Goal: Task Accomplishment & Management: Manage account settings

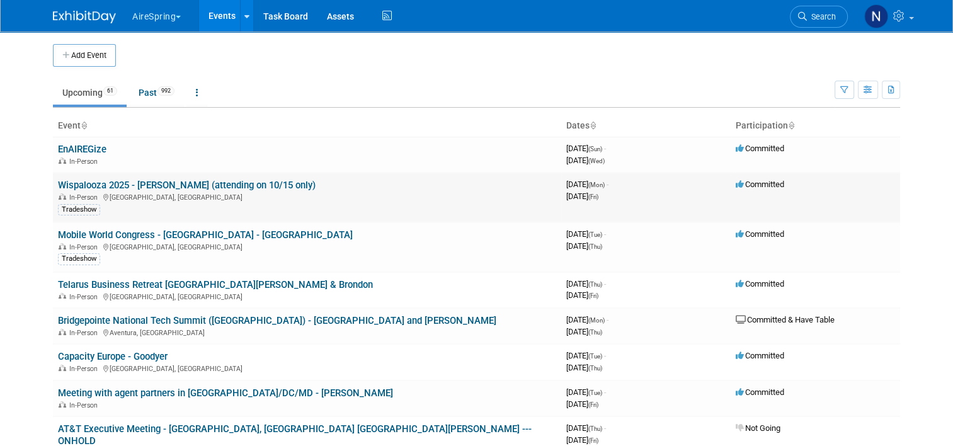
click at [310, 174] on td "Wispalooza 2025 - Hess (attending on 10/15 only) In-Person Las Vegas, NV Trades…" at bounding box center [307, 198] width 508 height 50
click at [299, 150] on td "EnAIREGize In-Person" at bounding box center [307, 155] width 508 height 36
click at [86, 151] on link "EnAIREGize" at bounding box center [82, 149] width 48 height 11
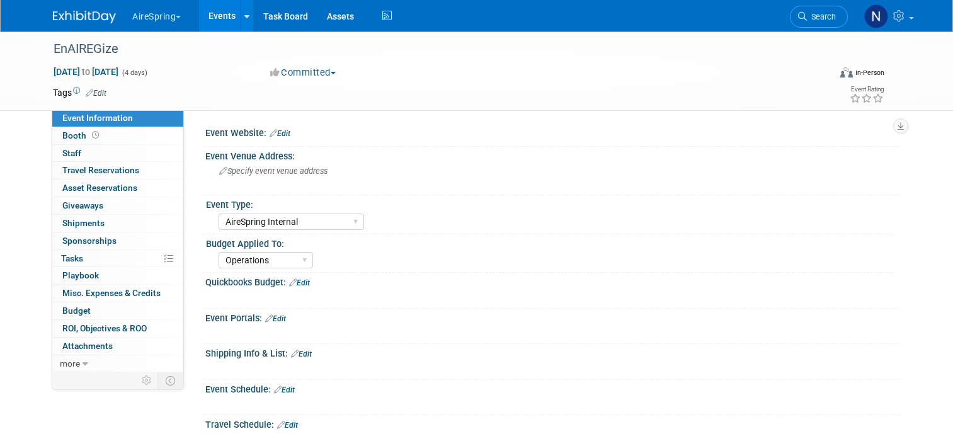
select select "AireSpring Internal"
select select "Operations"
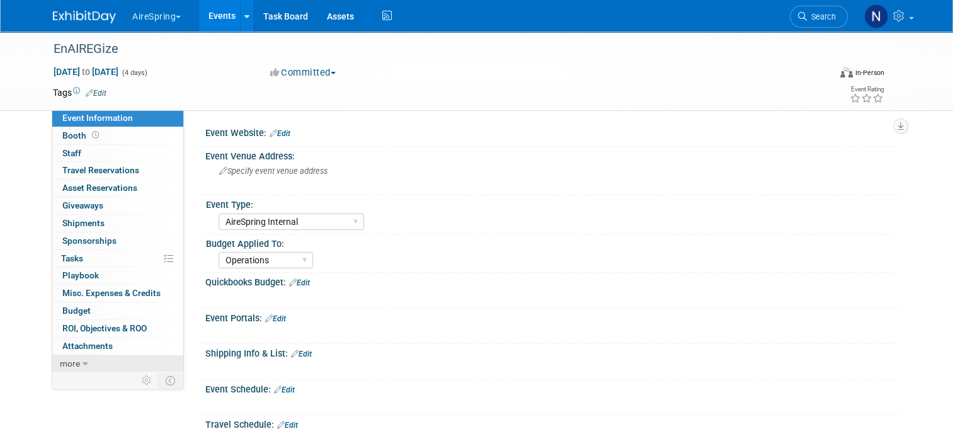
click at [72, 358] on link "more" at bounding box center [117, 363] width 131 height 17
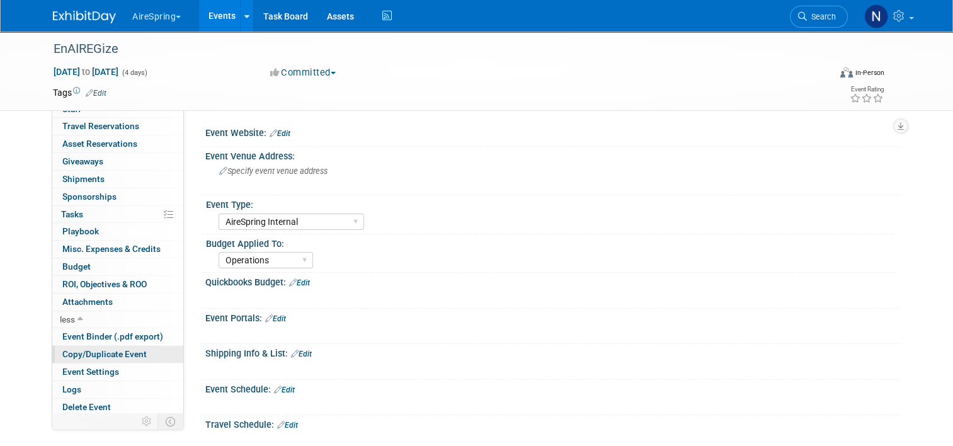
scroll to position [252, 0]
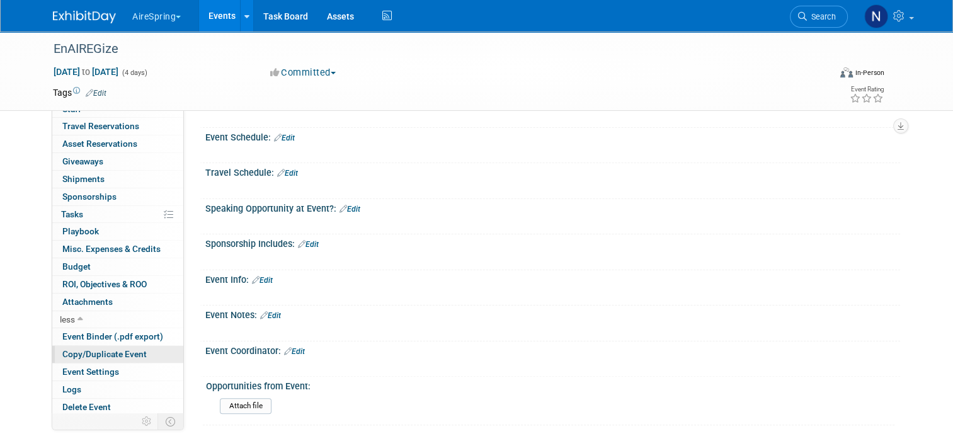
click at [79, 356] on span "Copy/Duplicate Event" at bounding box center [104, 354] width 84 height 10
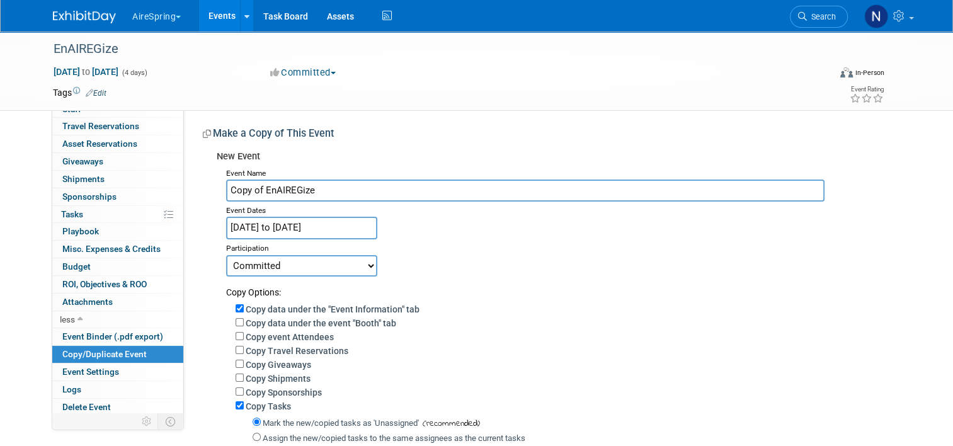
drag, startPoint x: 259, startPoint y: 188, endPoint x: 214, endPoint y: 189, distance: 44.7
click at [217, 189] on div "Event Name Copy of EnAIREGize Event Dates Oct 12, 2025 to Oct 15, 2025 Duplicat…" at bounding box center [554, 358] width 674 height 389
click at [304, 190] on input "EnAIREGize" at bounding box center [525, 190] width 598 height 22
type input "EnAIREGize - POTENIAL DATES"
click at [254, 220] on input "Oct 12, 2025 to Oct 15, 2025" at bounding box center [301, 228] width 151 height 22
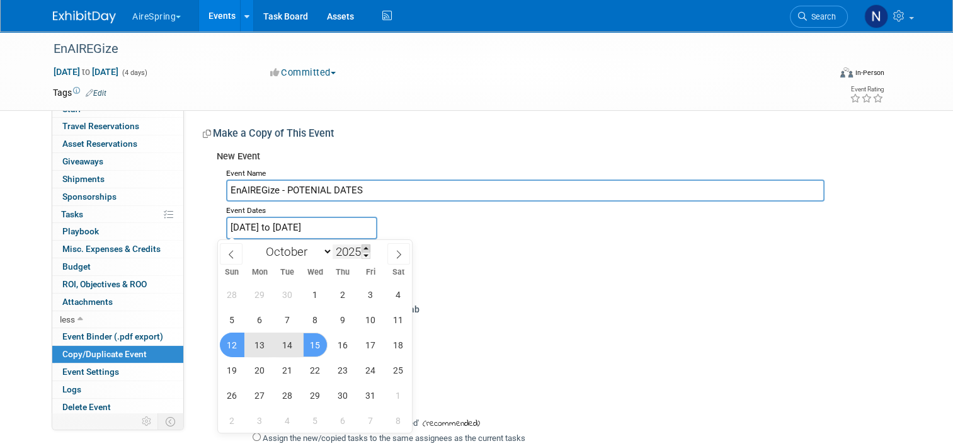
click at [365, 249] on span at bounding box center [365, 248] width 9 height 8
type input "2026"
click at [237, 343] on span "11" at bounding box center [232, 345] width 25 height 25
click at [323, 343] on span "14" at bounding box center [315, 345] width 25 height 25
type input "Oct 11, 2026 to Oct 14, 2026"
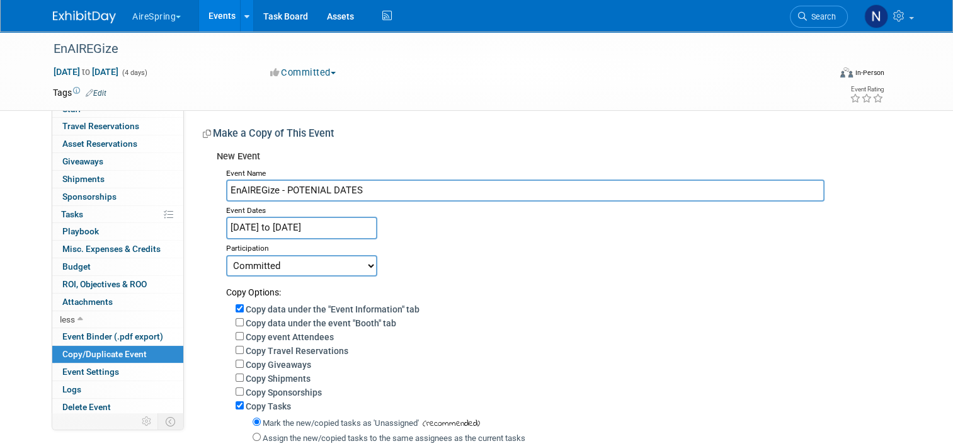
scroll to position [241, 0]
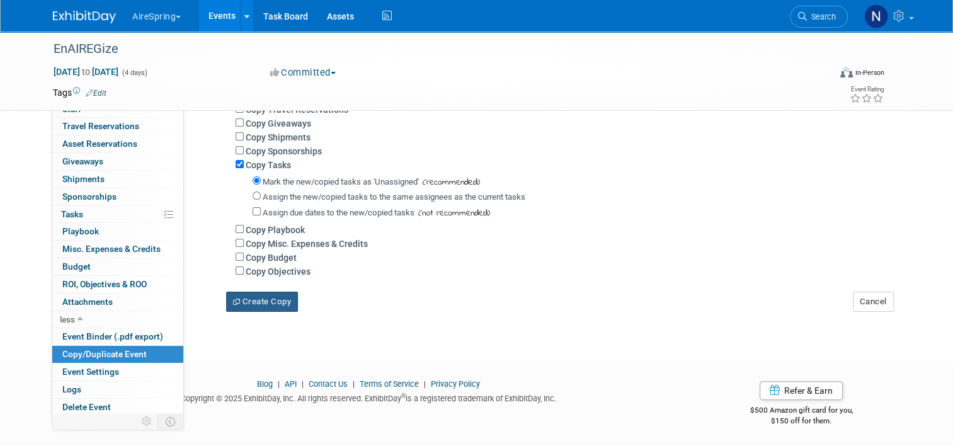
click at [284, 307] on button "Create Copy" at bounding box center [262, 302] width 72 height 20
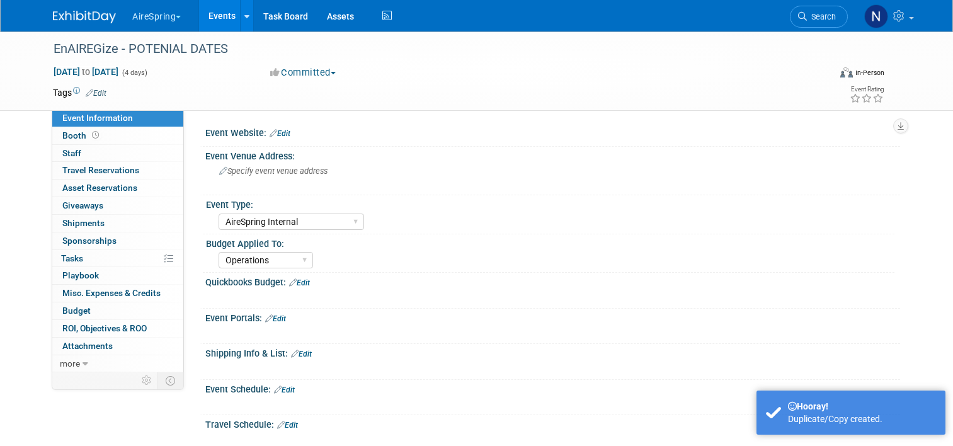
select select "AireSpring Internal"
select select "Operations"
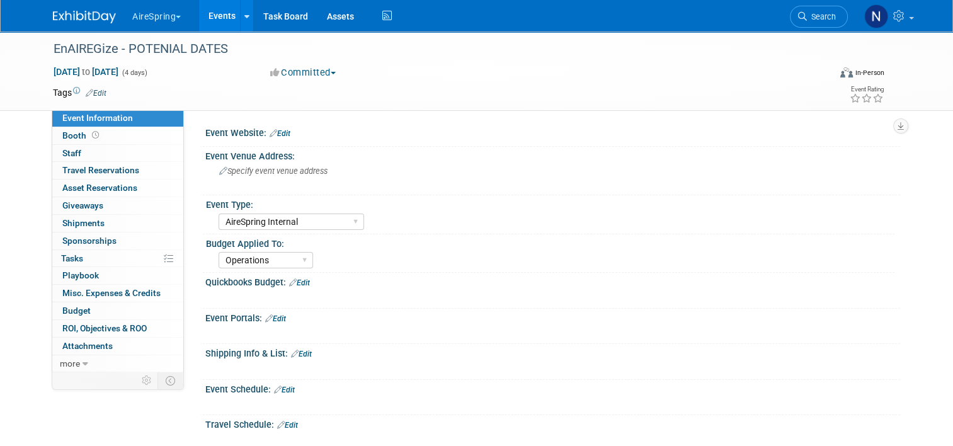
click at [210, 23] on link "Events" at bounding box center [222, 15] width 46 height 31
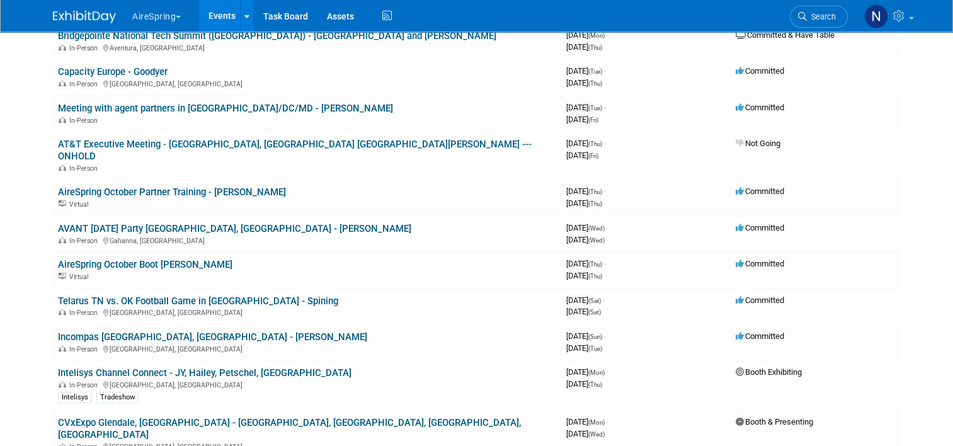
scroll to position [315, 0]
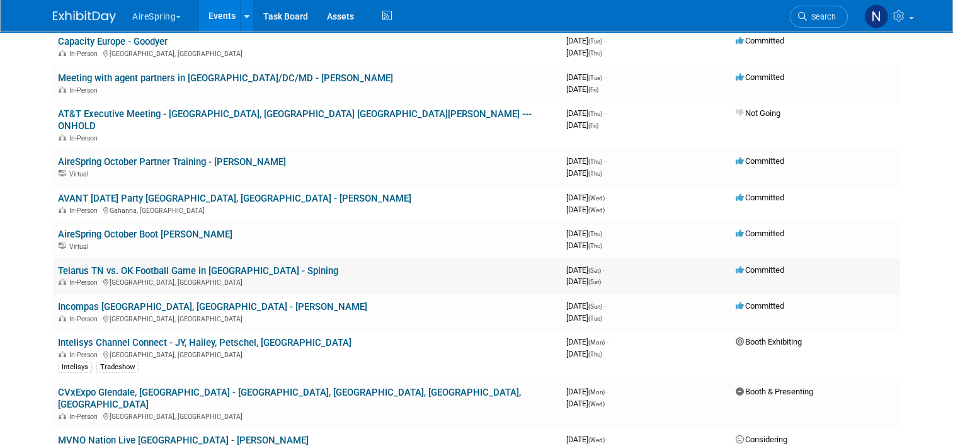
click at [169, 265] on link "Telarus TN vs. OK Football Game in [GEOGRAPHIC_DATA] - Spining" at bounding box center [198, 270] width 280 height 11
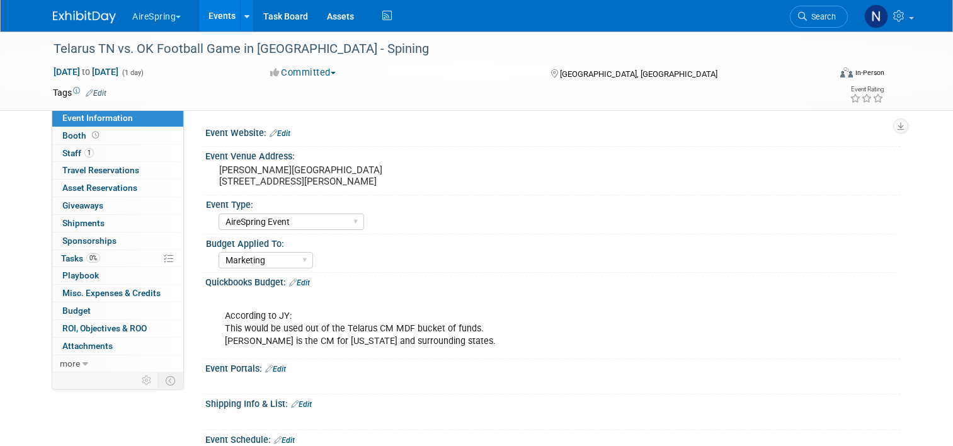
select select "AireSpring Event"
select select "Marketing"
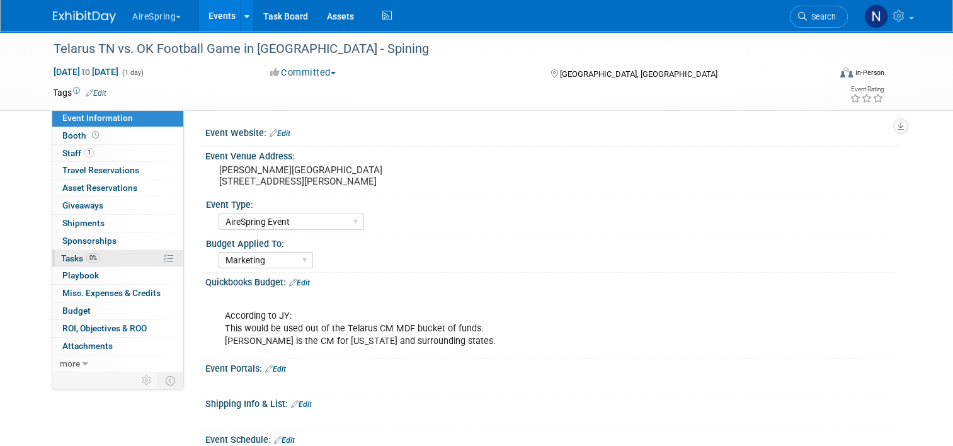
click at [117, 259] on link "0% Tasks 0%" at bounding box center [117, 258] width 131 height 17
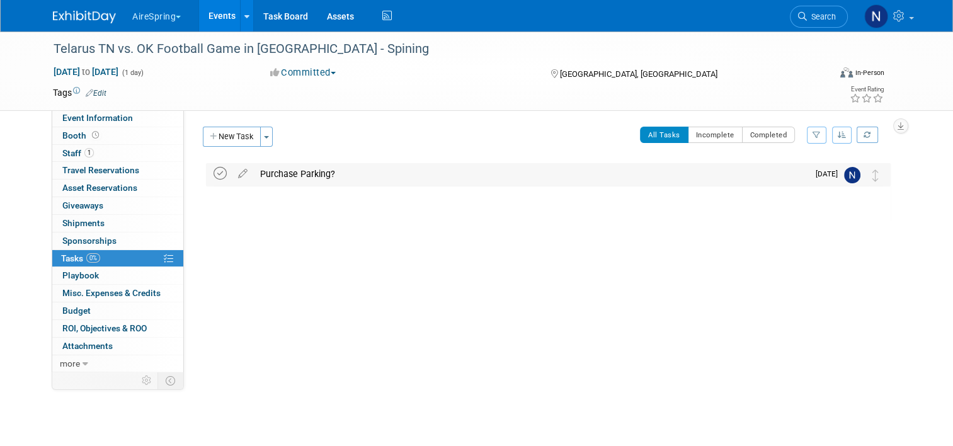
click at [215, 173] on icon at bounding box center [219, 173] width 13 height 13
click at [237, 174] on icon at bounding box center [243, 171] width 22 height 16
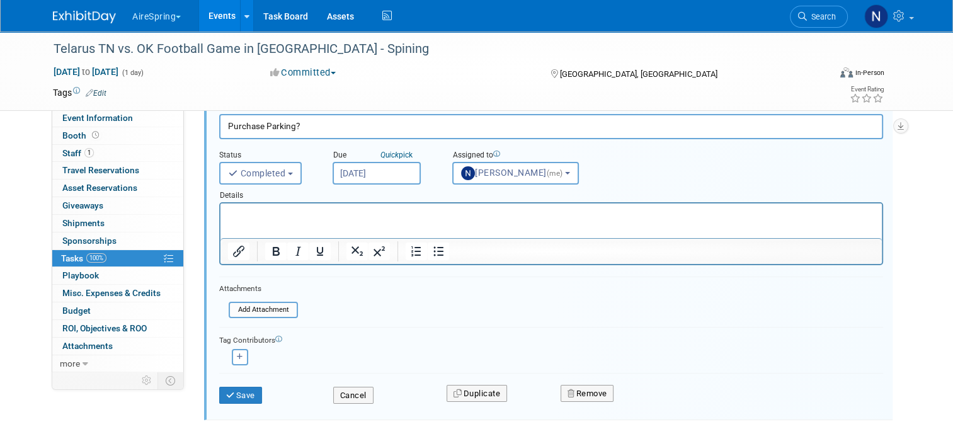
scroll to position [120, 0]
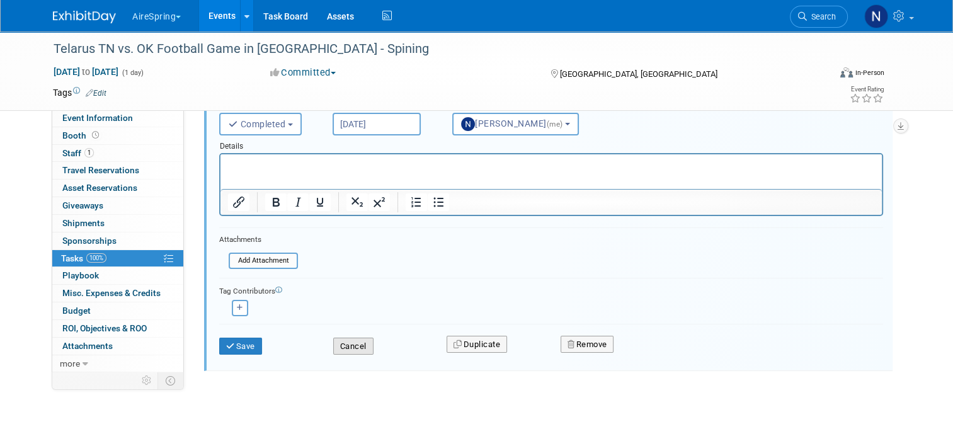
click at [361, 345] on button "Cancel" at bounding box center [353, 347] width 40 height 18
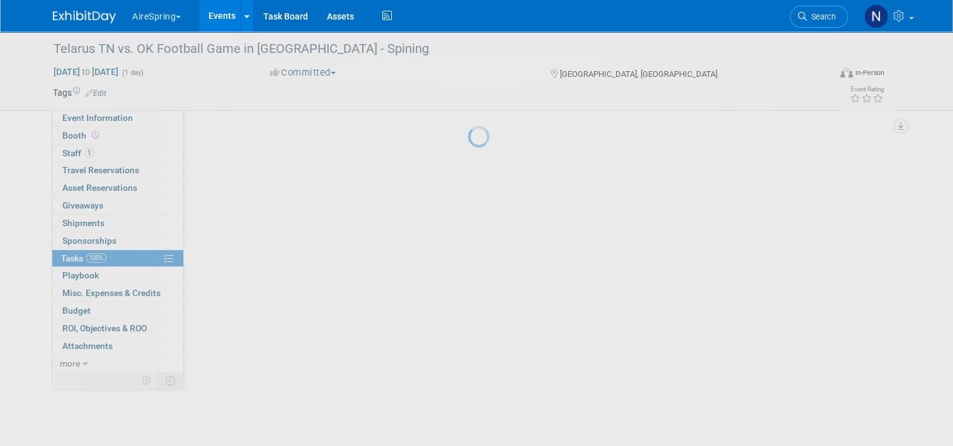
scroll to position [0, 0]
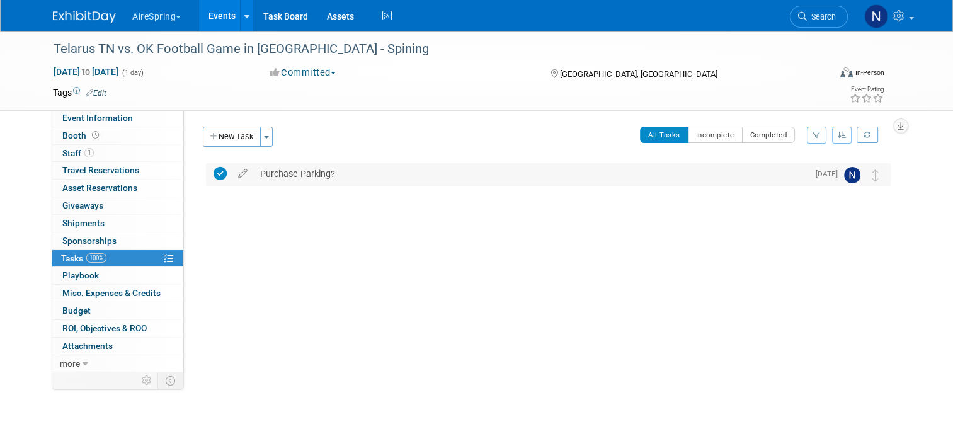
click at [279, 166] on div "Purchase Parking?" at bounding box center [531, 173] width 554 height 21
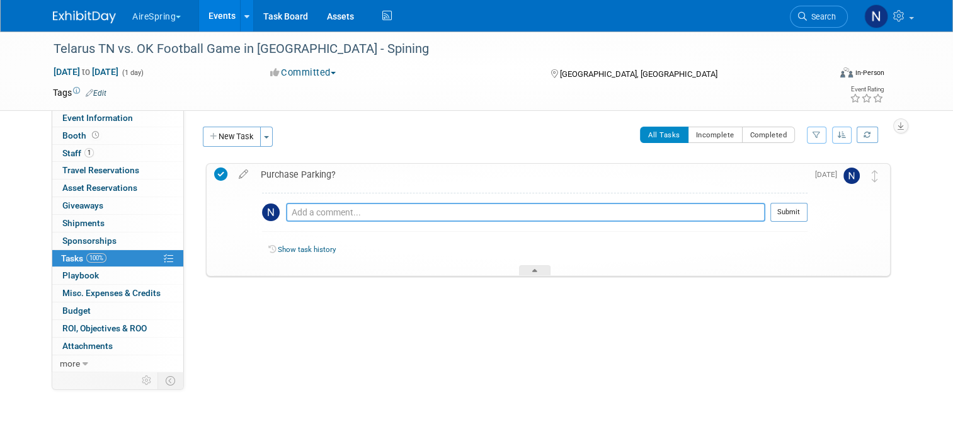
click at [300, 211] on textarea at bounding box center [525, 212] width 479 height 19
type textarea "Wes said he does NOT need parking"
click at [807, 206] on button "Submit" at bounding box center [788, 212] width 37 height 19
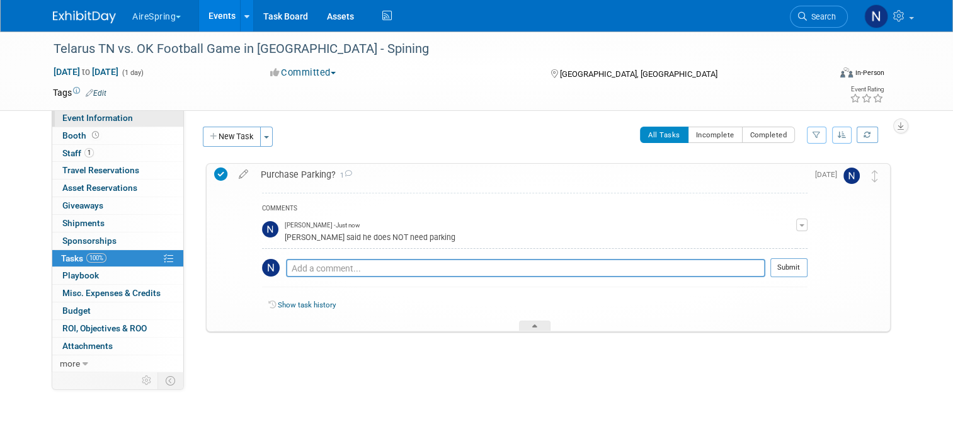
click at [84, 113] on span "Event Information" at bounding box center [97, 118] width 71 height 10
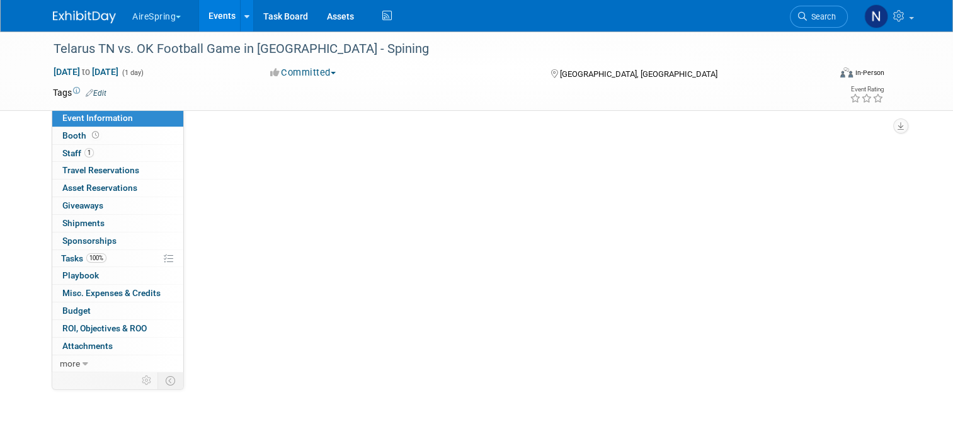
select select "AireSpring Event"
select select "Marketing"
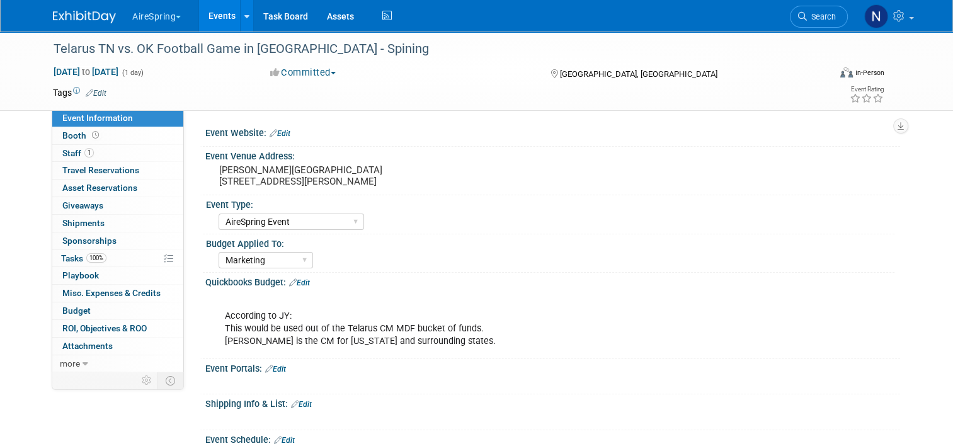
click at [503, 370] on div "Event Portals: Edit" at bounding box center [552, 367] width 695 height 16
click at [103, 264] on link "100% Tasks 100%" at bounding box center [117, 258] width 131 height 17
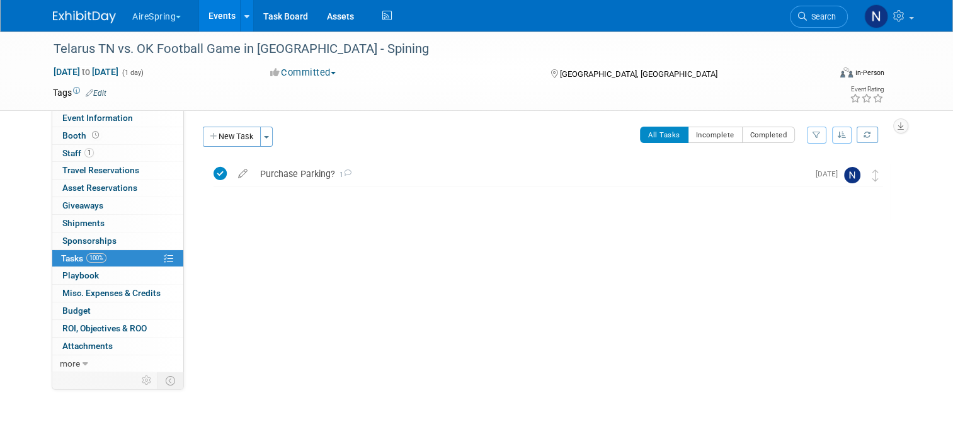
click at [193, 140] on div "New Task Toggle Dropdown Create a new task for this event Copy tasks from anoth…" at bounding box center [541, 142] width 697 height 30
click at [210, 139] on icon "button" at bounding box center [214, 137] width 9 height 8
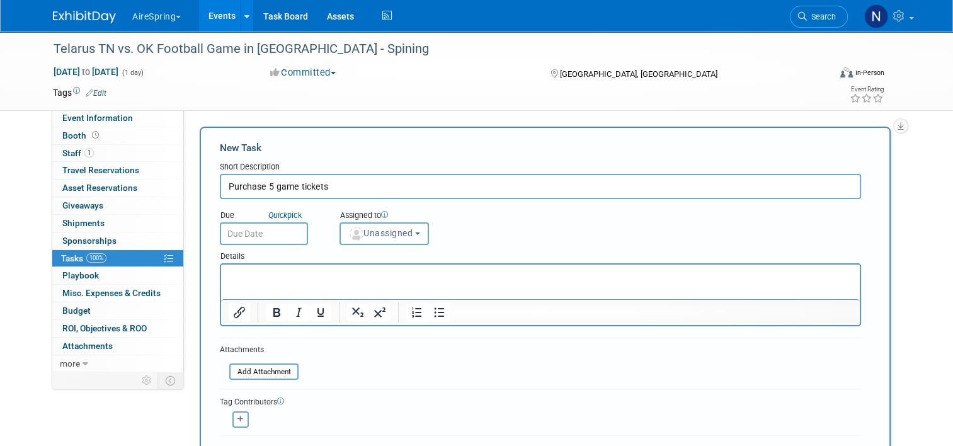
type input "Purchase 5 game tickets"
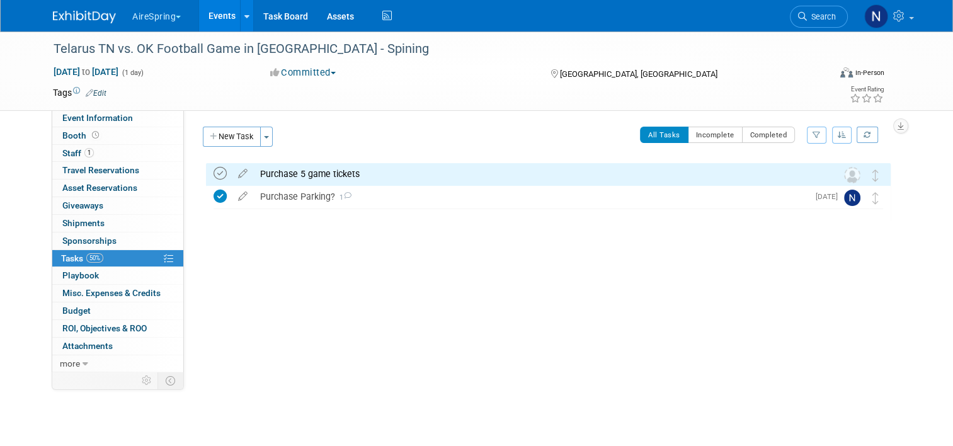
click at [213, 176] on icon at bounding box center [219, 173] width 13 height 13
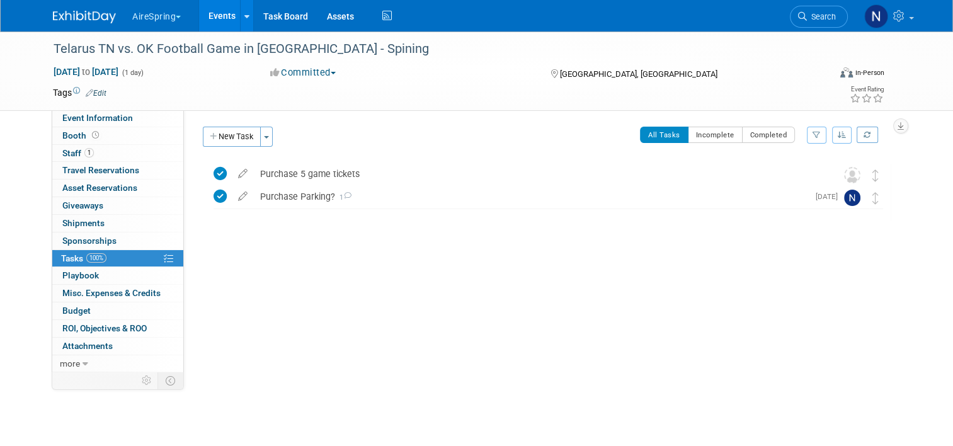
click at [220, 20] on link "Events" at bounding box center [222, 15] width 46 height 31
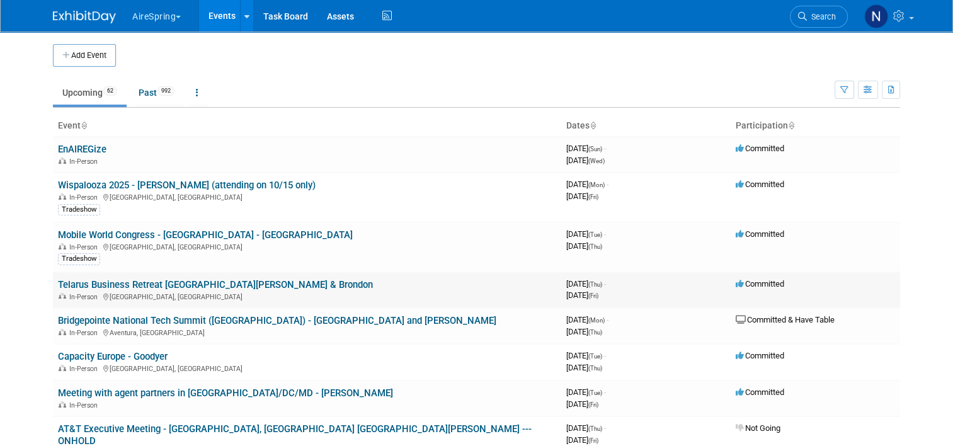
click at [202, 279] on link "Telarus Business Retreat [GEOGRAPHIC_DATA][PERSON_NAME] & Brondon" at bounding box center [215, 284] width 315 height 11
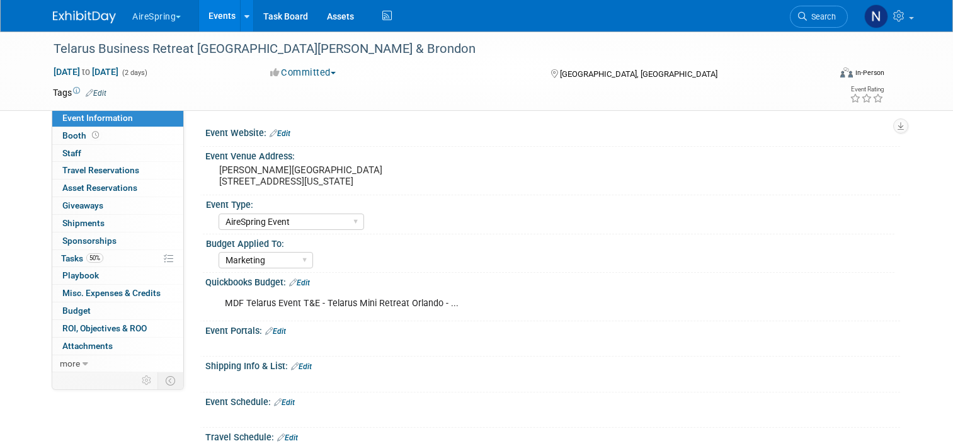
select select "AireSpring Event"
select select "Marketing"
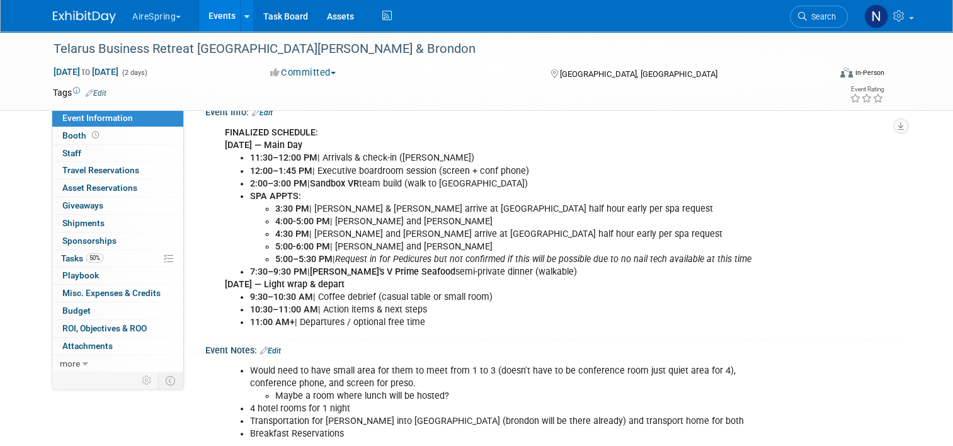
scroll to position [378, 0]
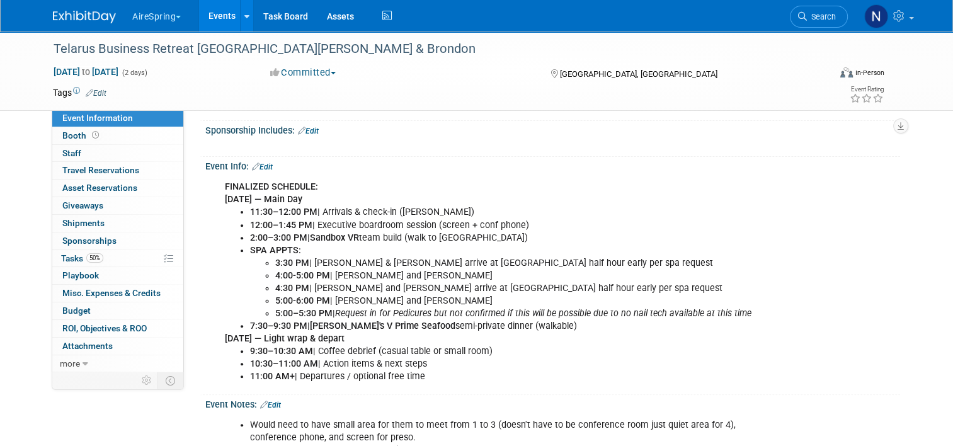
click at [268, 213] on li "11:30–12:00 PM | Arrivals & check-in ([PERSON_NAME])" at bounding box center [504, 212] width 508 height 13
click at [309, 353] on li "9:30–10:30 AM | Coffee debrief (casual table or small room)" at bounding box center [504, 351] width 508 height 13
click at [219, 9] on link "Events" at bounding box center [222, 15] width 46 height 31
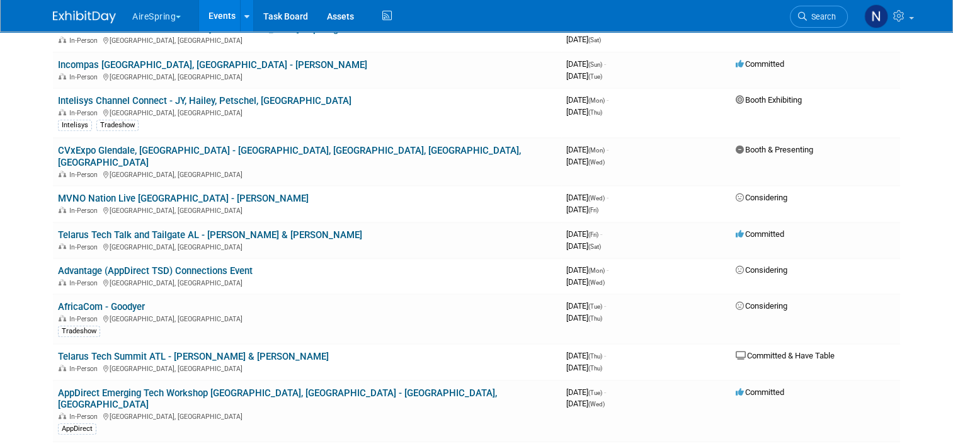
scroll to position [567, 0]
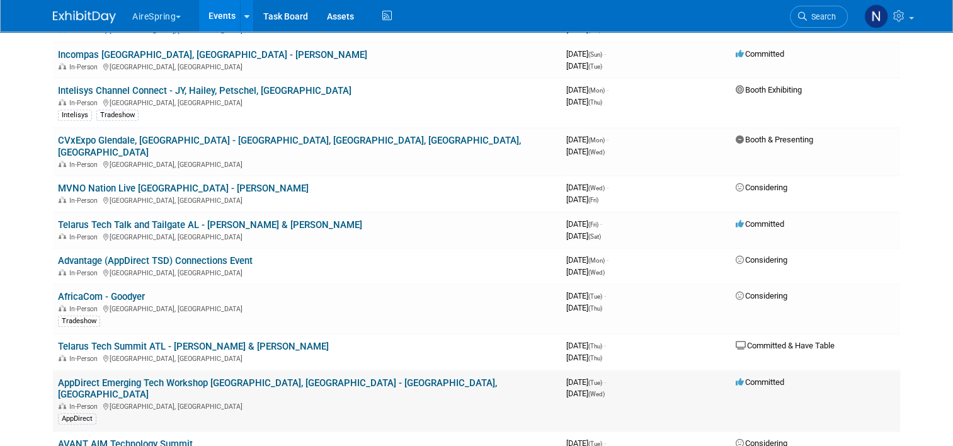
click at [184, 377] on link "AppDirect Emerging Tech Workshop [GEOGRAPHIC_DATA], [GEOGRAPHIC_DATA] - [GEOGRA…" at bounding box center [277, 388] width 439 height 23
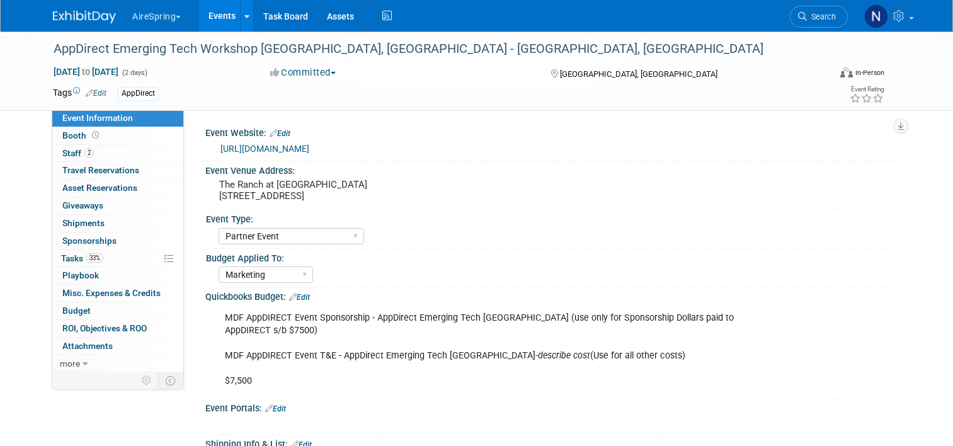
select select "Partner Event"
select select "Marketing"
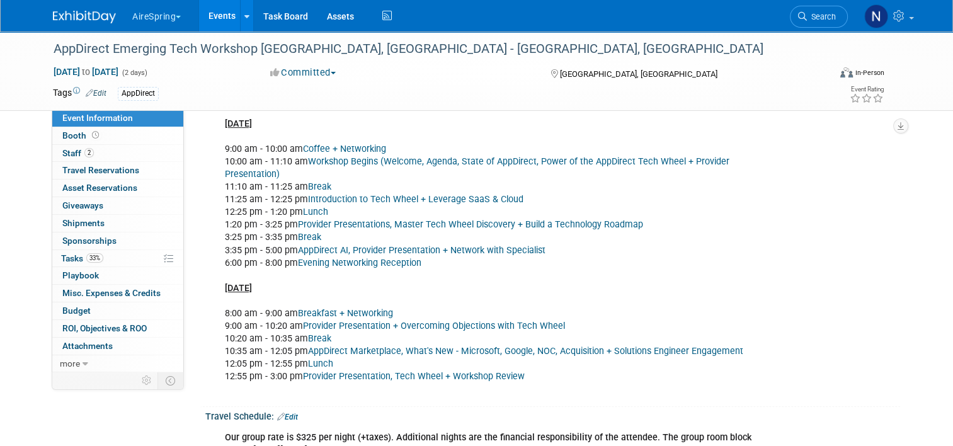
scroll to position [315, 0]
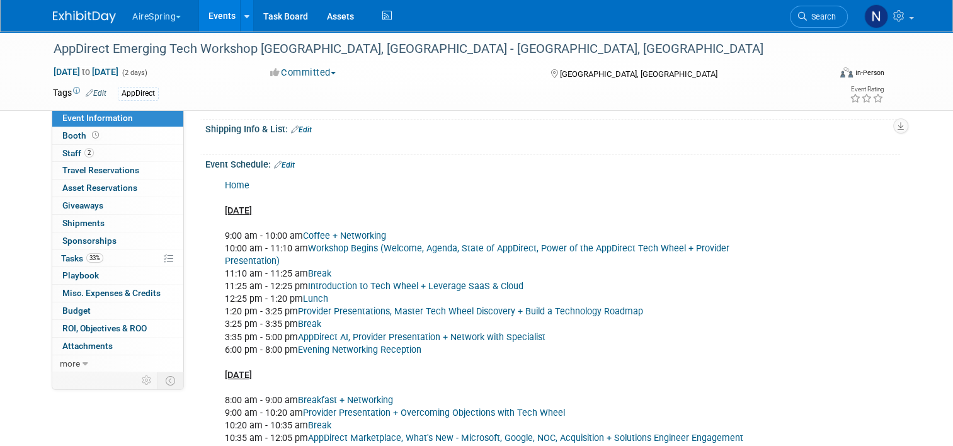
click at [285, 161] on link "Edit" at bounding box center [284, 165] width 21 height 9
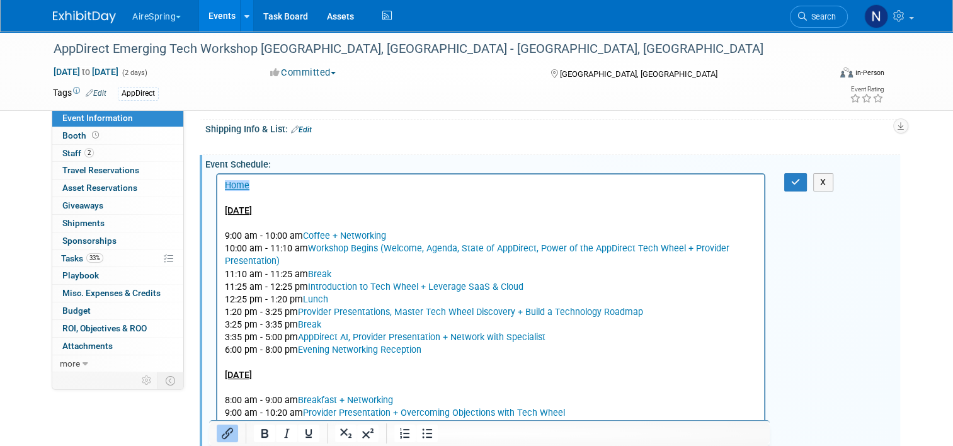
scroll to position [0, 0]
click at [346, 219] on p "﻿Home Tuesday, 11/18/2025 9:00 am - 10:00 am Coffee + Networking" at bounding box center [491, 210] width 532 height 63
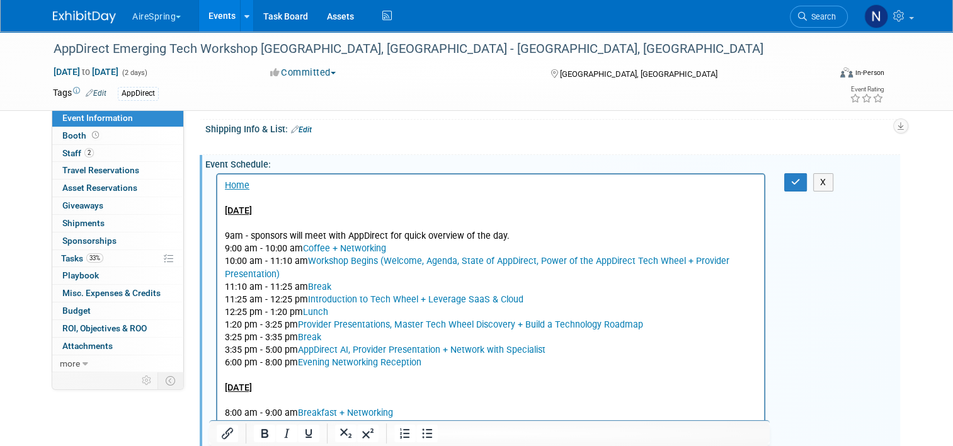
click at [515, 372] on p "6:00 pm - 8:00 pm Evening Networking Reception Wednesday, 11/19/2025 8:00 am - …" at bounding box center [491, 387] width 532 height 63
click at [796, 178] on icon "button" at bounding box center [795, 182] width 9 height 9
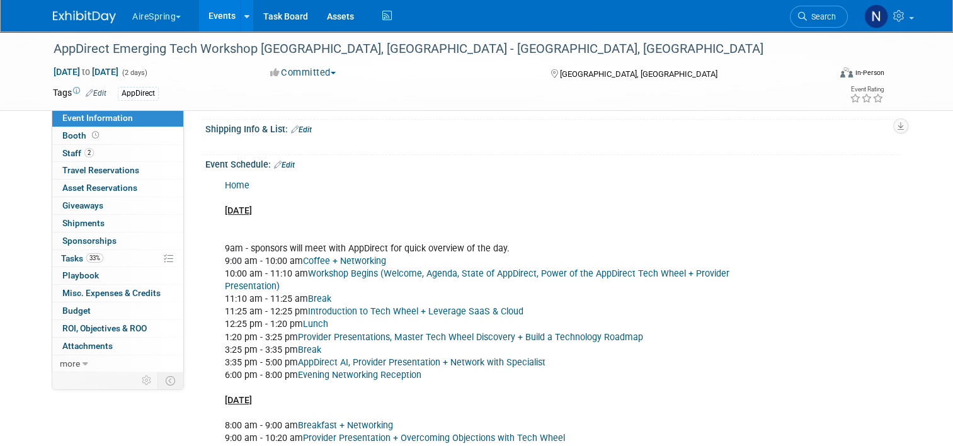
click at [640, 308] on div "Home Tuesday, 11/18/2025 9am - sponsors will meet with AppDirect for quick over…" at bounding box center [490, 343] width 549 height 341
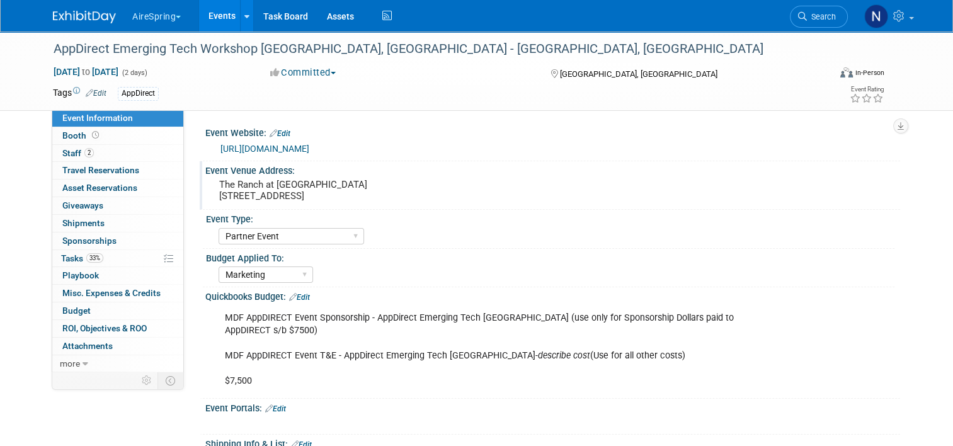
click at [298, 200] on pre "The Ranch at Laguna Beach 31106 Coast Hwy, Laguna Beach, CA 92651" at bounding box center [350, 190] width 262 height 23
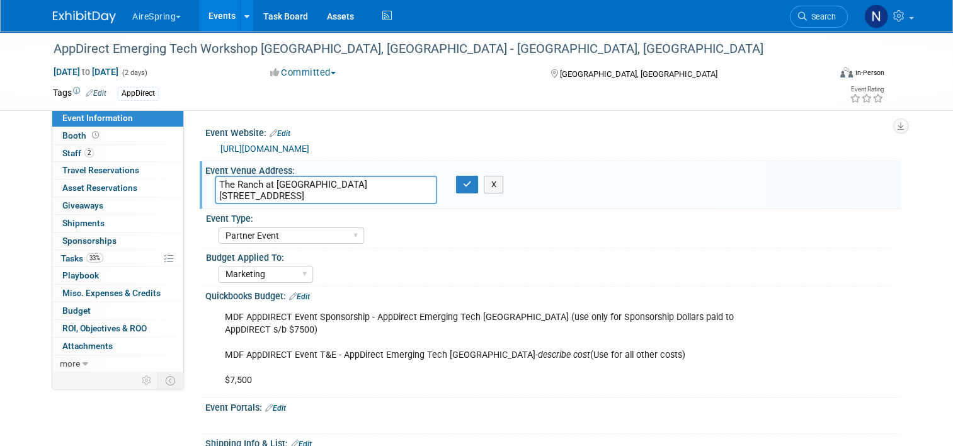
drag, startPoint x: 397, startPoint y: 195, endPoint x: 200, endPoint y: 174, distance: 198.8
click at [200, 174] on div "Event Venue Address: The Ranch at Laguna Beach 31106 Coast Hwy, Laguna Beach, C…" at bounding box center [550, 185] width 700 height 48
click at [460, 193] on div "The Ranch at Laguna Beach 31106 Coast Hwy, Laguna Beach, CA 92651 X" at bounding box center [350, 190] width 290 height 28
click at [465, 181] on icon "button" at bounding box center [467, 184] width 9 height 8
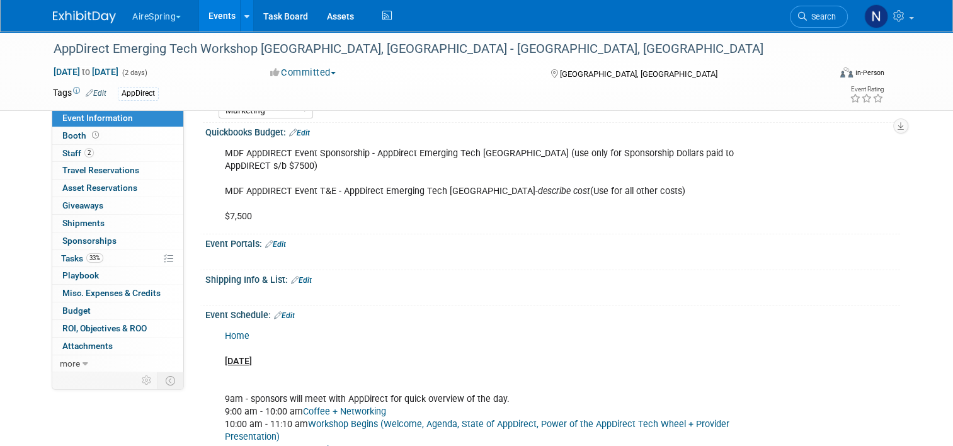
scroll to position [252, 0]
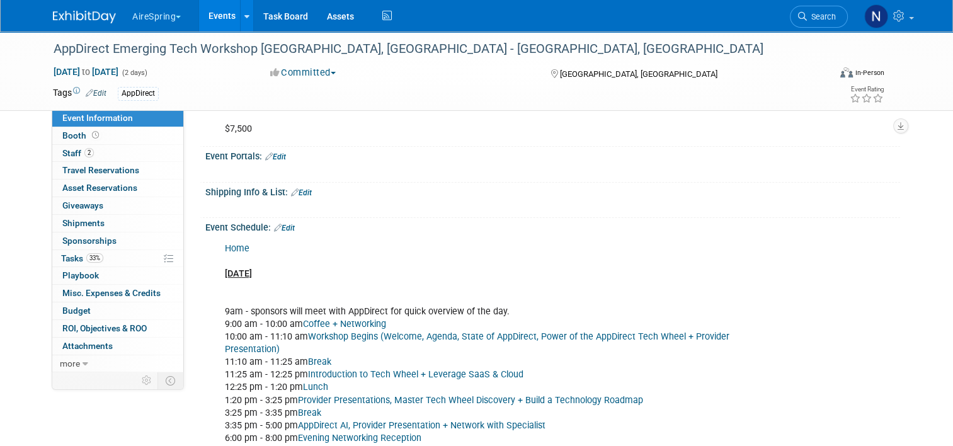
click at [287, 229] on link "Edit" at bounding box center [284, 228] width 21 height 9
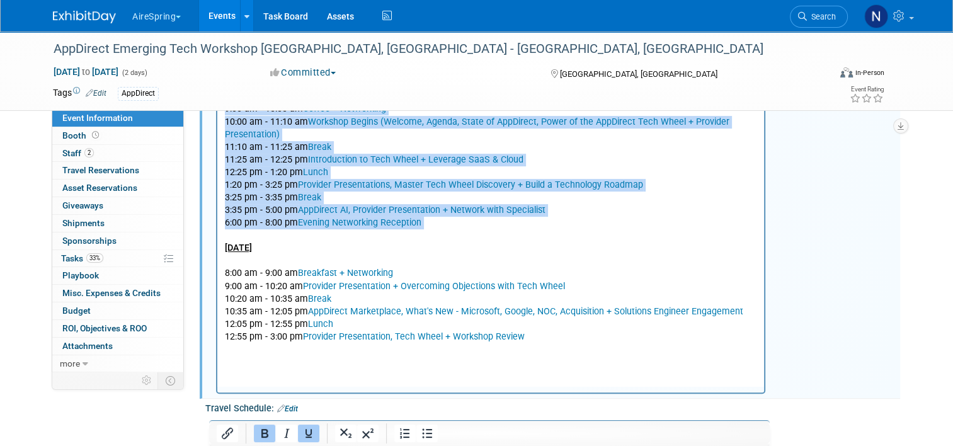
scroll to position [504, 0]
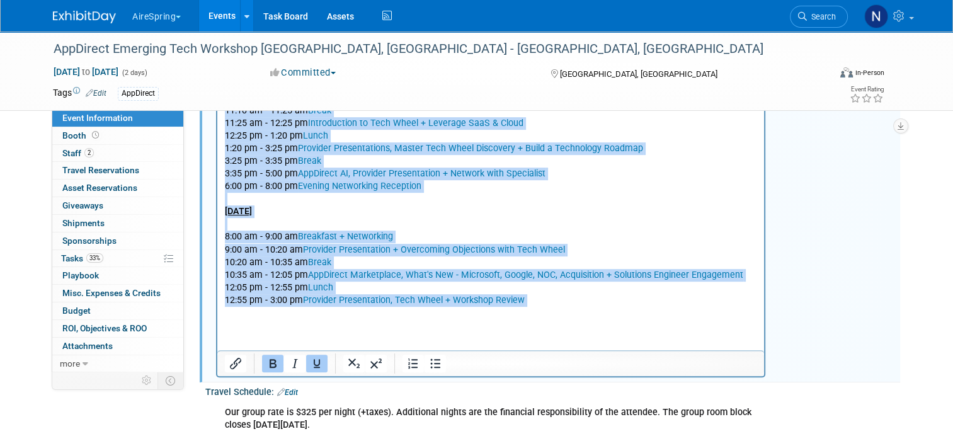
drag, startPoint x: 225, startPoint y: 25, endPoint x: 519, endPoint y: 314, distance: 412.8
click at [519, 314] on body "Home Tuesday, 11/18/2025 9am - sponsors will meet with AppDirect for quick over…" at bounding box center [490, 155] width 533 height 329
copy body "Tuesday, 11/18/2025 9am - sponsors will meet with AppDirect for quick overview …"
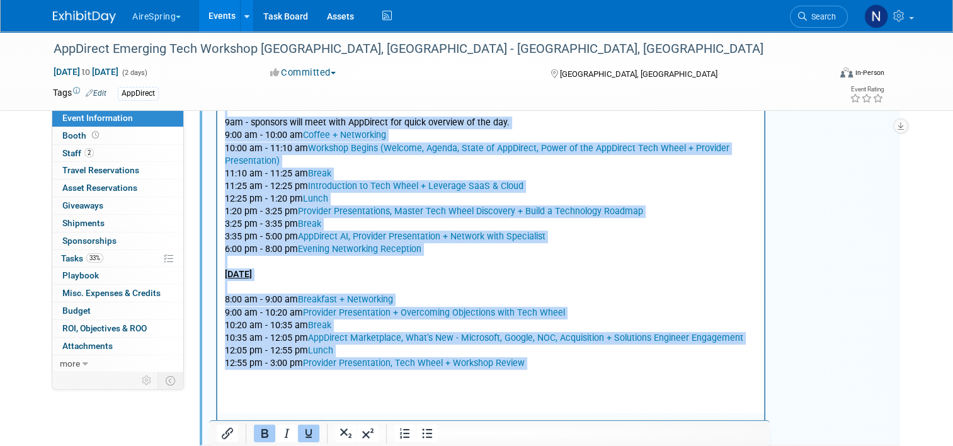
scroll to position [126, 0]
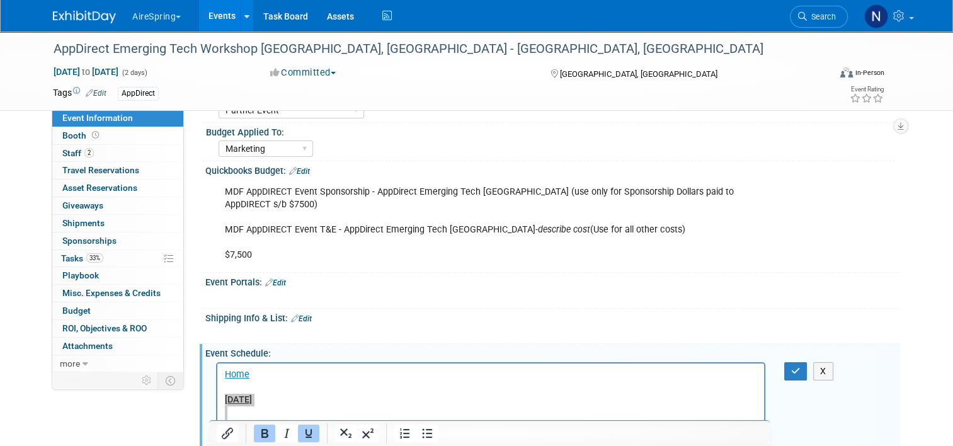
click at [797, 370] on icon "button" at bounding box center [795, 371] width 9 height 9
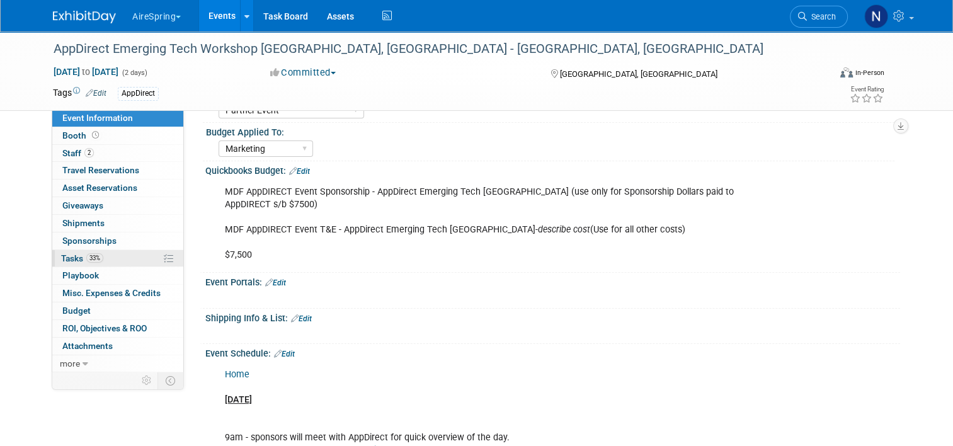
click at [110, 254] on link "33% Tasks 33%" at bounding box center [117, 258] width 131 height 17
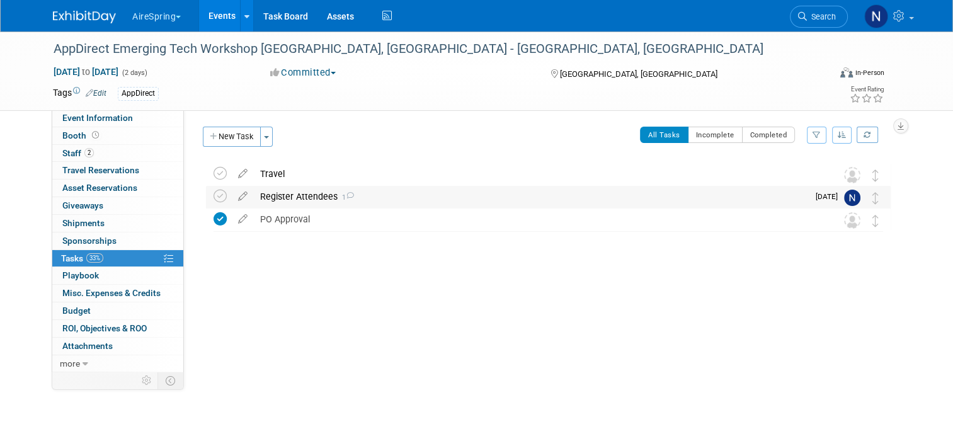
click at [280, 196] on div "Register Attendees 1" at bounding box center [531, 196] width 554 height 21
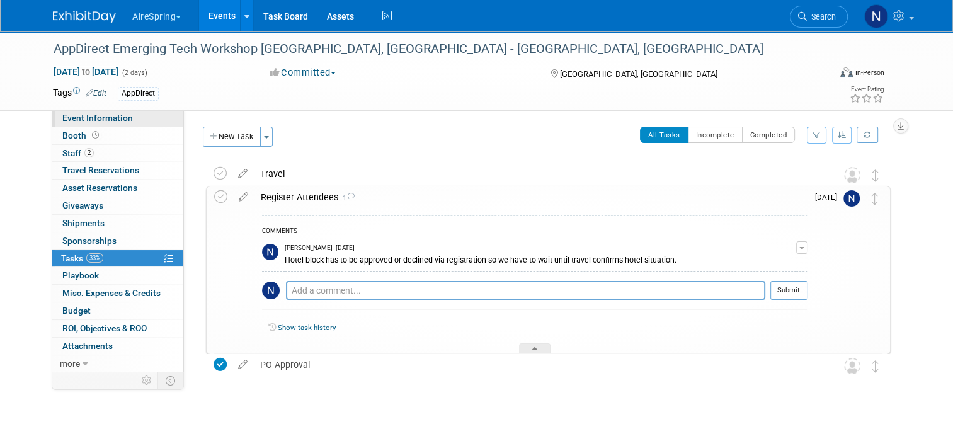
click at [128, 113] on link "Event Information" at bounding box center [117, 118] width 131 height 17
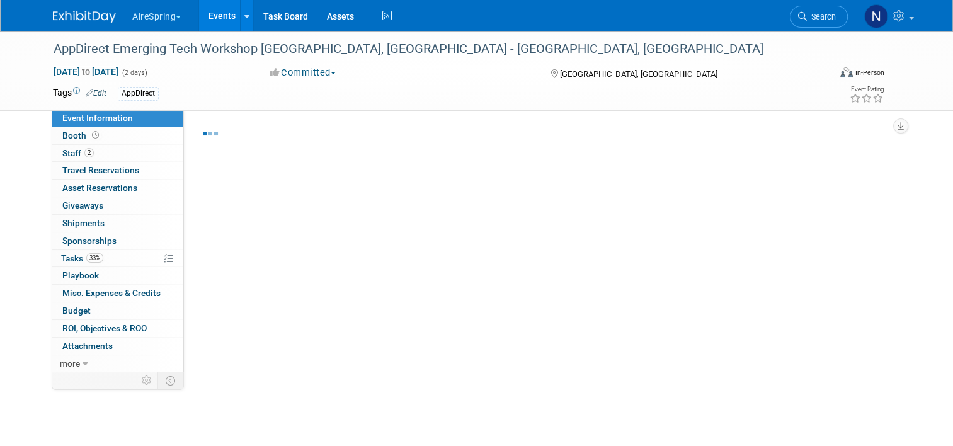
select select "Partner Event"
select select "Marketing"
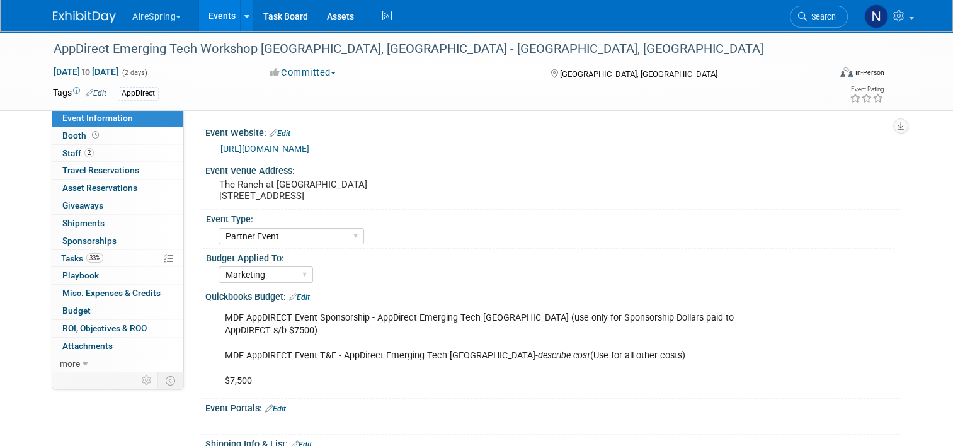
click at [307, 151] on link "https://na.eventscloud.com/website/87475/" at bounding box center [264, 149] width 89 height 10
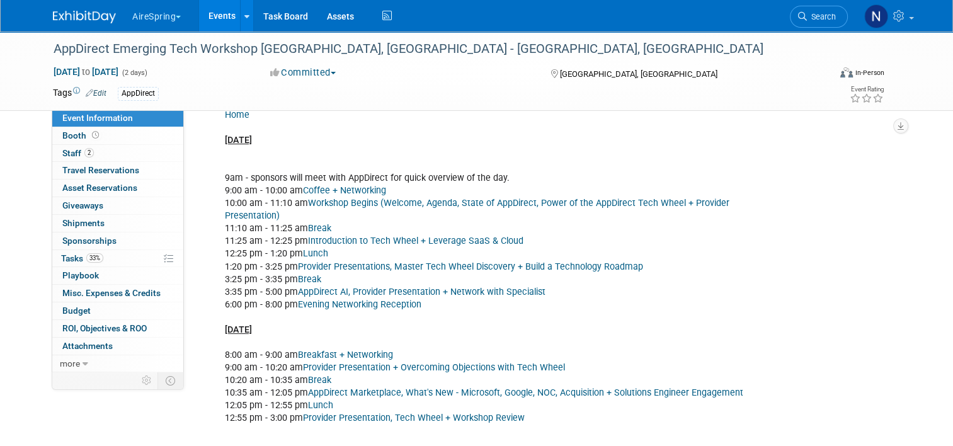
scroll to position [378, 0]
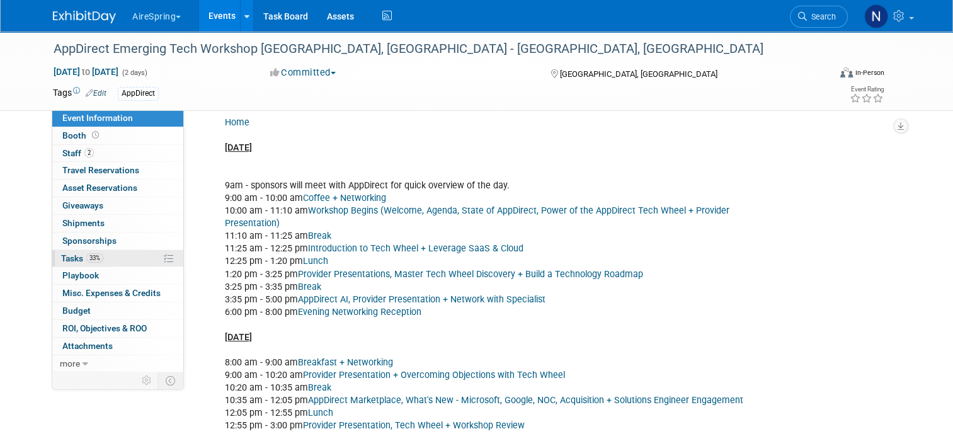
click at [86, 255] on span "33%" at bounding box center [94, 257] width 17 height 9
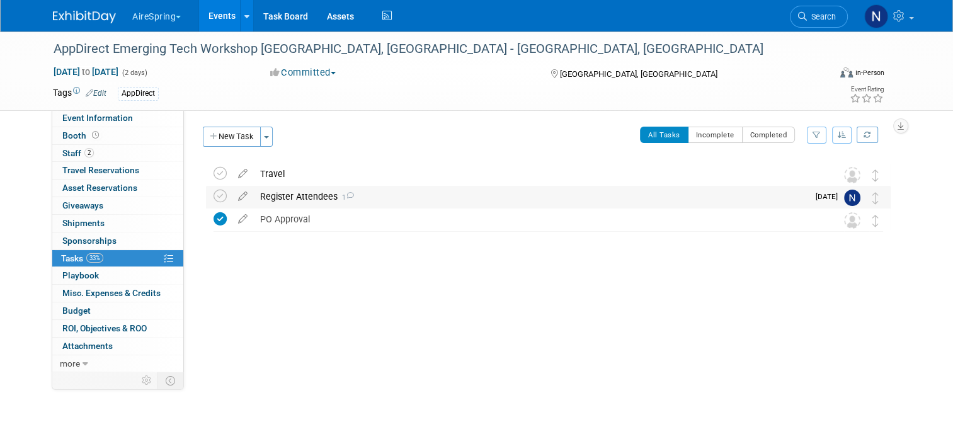
click at [269, 199] on div "Register Attendees 1" at bounding box center [531, 196] width 554 height 21
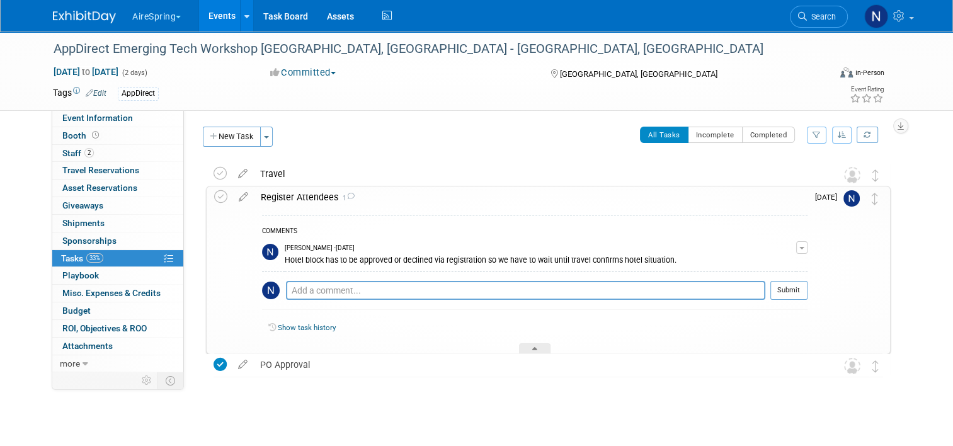
click at [271, 198] on div "Register Attendees 1" at bounding box center [530, 196] width 553 height 21
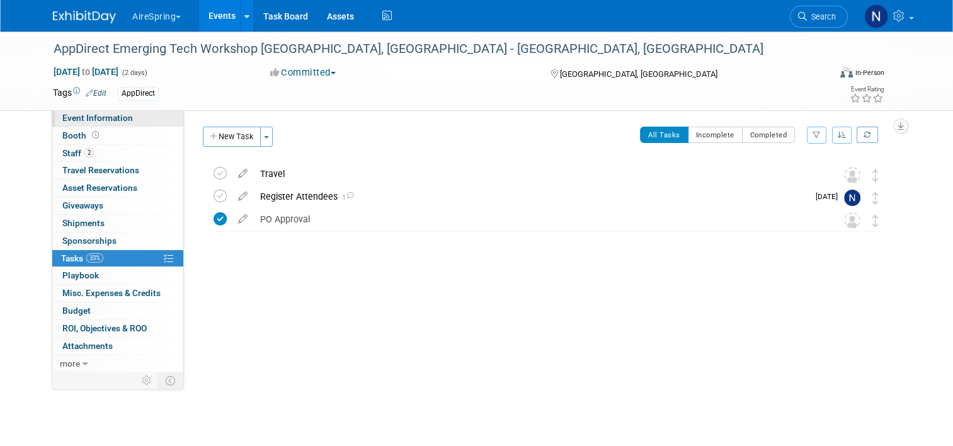
click at [126, 125] on link "Event Information" at bounding box center [117, 118] width 131 height 17
select select "Partner Event"
select select "Marketing"
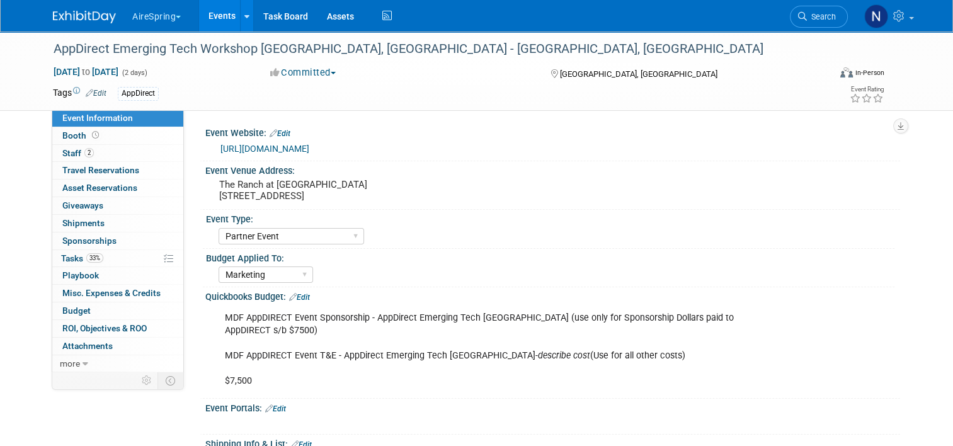
click at [227, 16] on link "Events" at bounding box center [222, 15] width 46 height 31
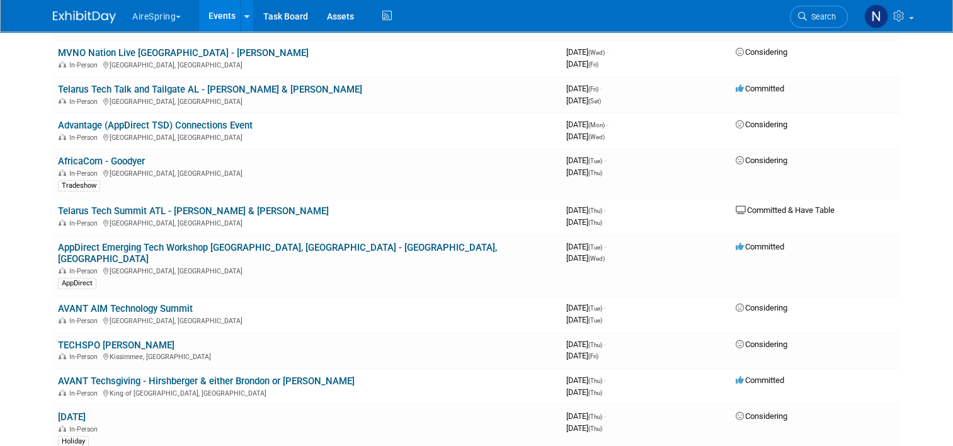
scroll to position [756, 0]
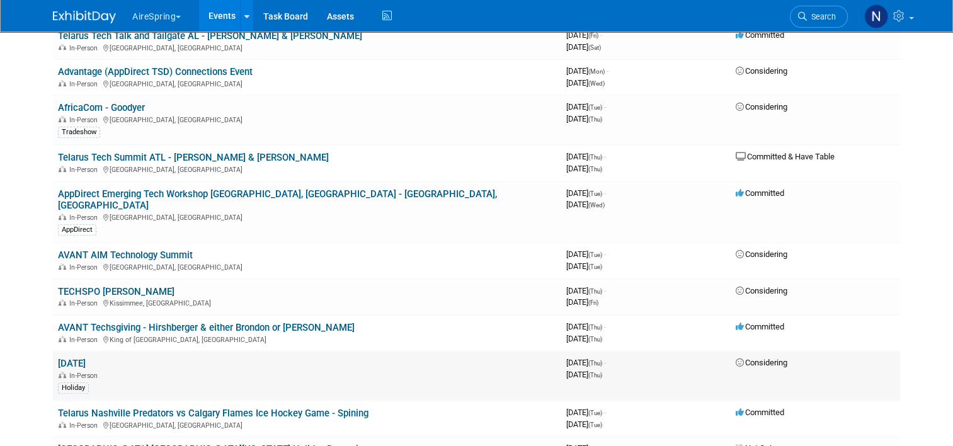
click at [86, 358] on link "[DATE]" at bounding box center [72, 363] width 28 height 11
click at [116, 322] on link "AVANT Techsgiving - Hirshberger & either Brondon or [PERSON_NAME]" at bounding box center [206, 327] width 297 height 11
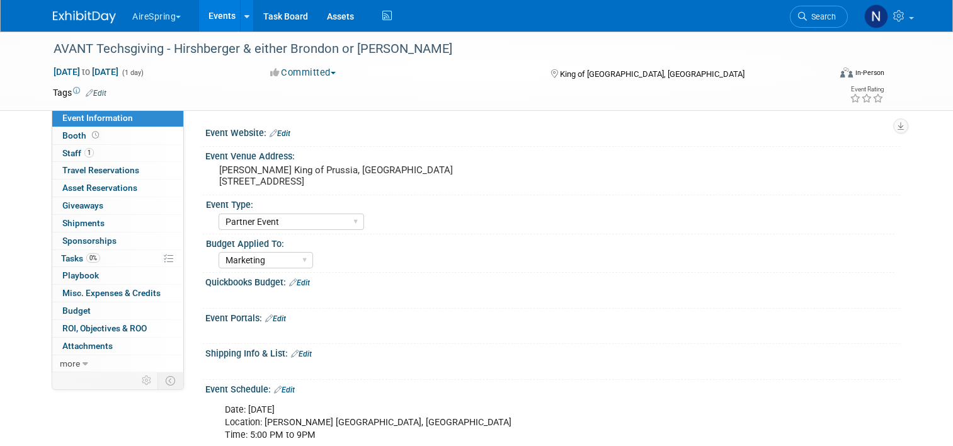
select select "Partner Event"
select select "Marketing"
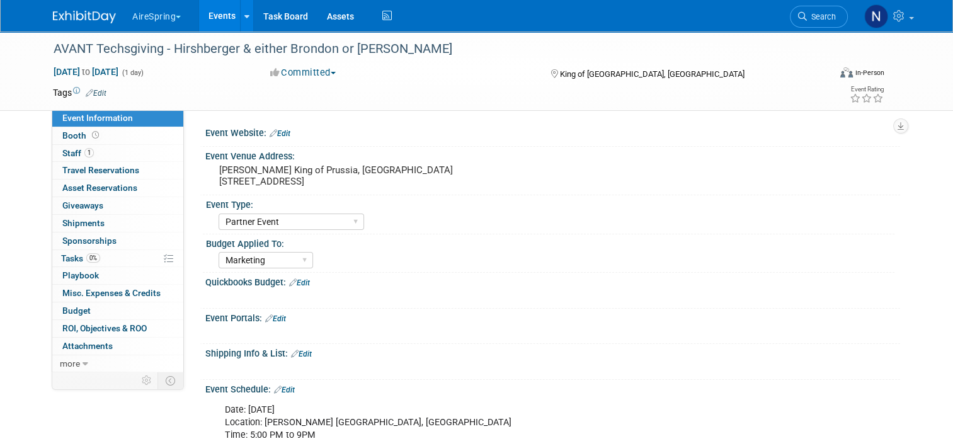
click at [275, 131] on link "Edit" at bounding box center [280, 133] width 21 height 9
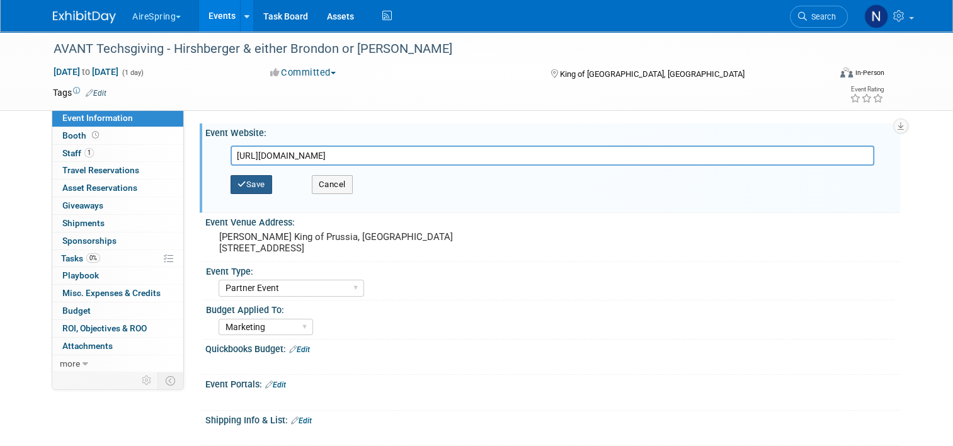
type input "https://events.goavant.net/techsgiving-25"
click at [249, 178] on button "Save" at bounding box center [251, 184] width 42 height 19
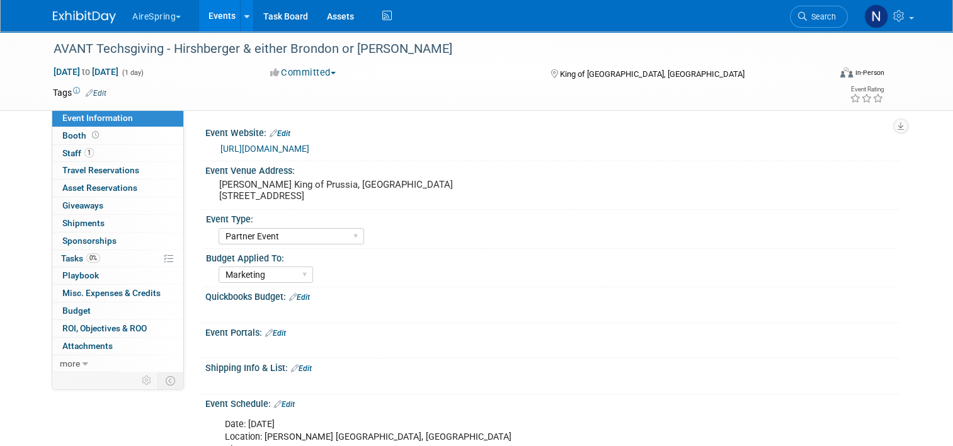
scroll to position [252, 0]
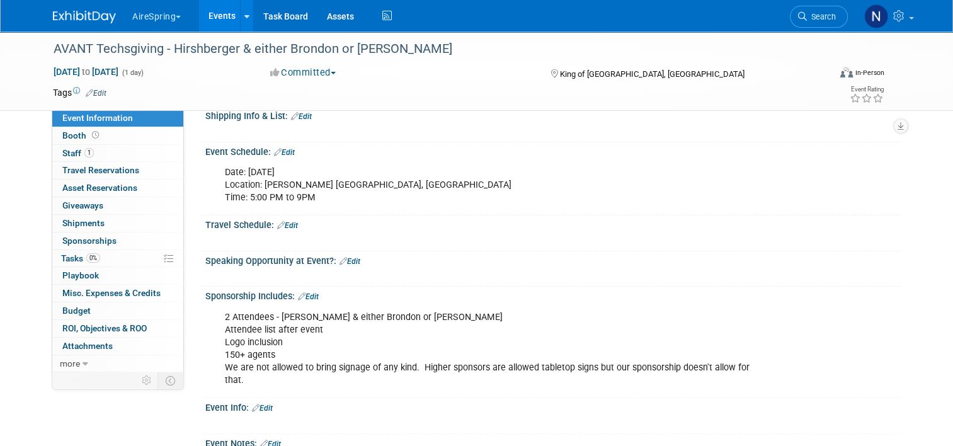
click at [307, 296] on link "Edit" at bounding box center [308, 296] width 21 height 9
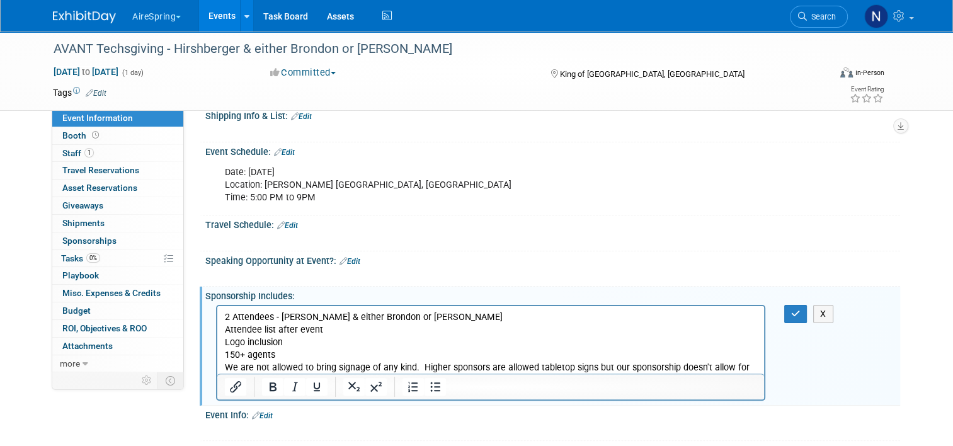
scroll to position [0, 0]
click at [757, 367] on p "2 Attendees - Hirshberger & either Brondon or Beavers Attendee list after event…" at bounding box center [491, 348] width 532 height 76
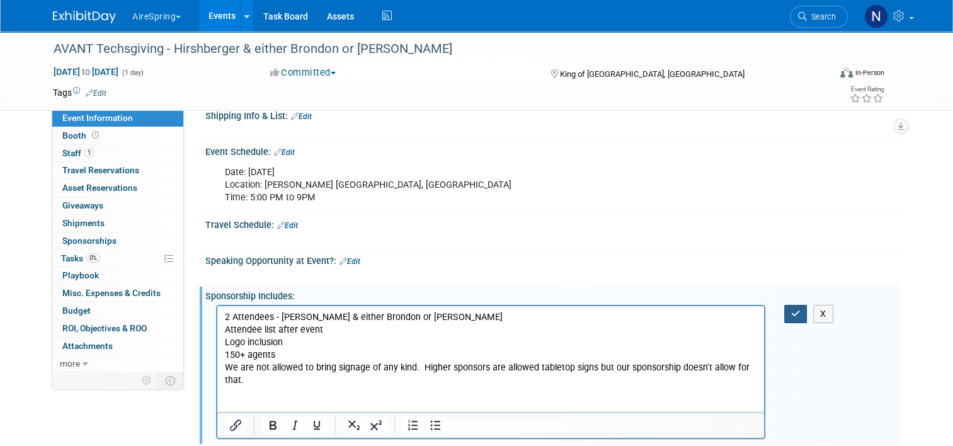
click at [795, 305] on button "button" at bounding box center [795, 314] width 23 height 18
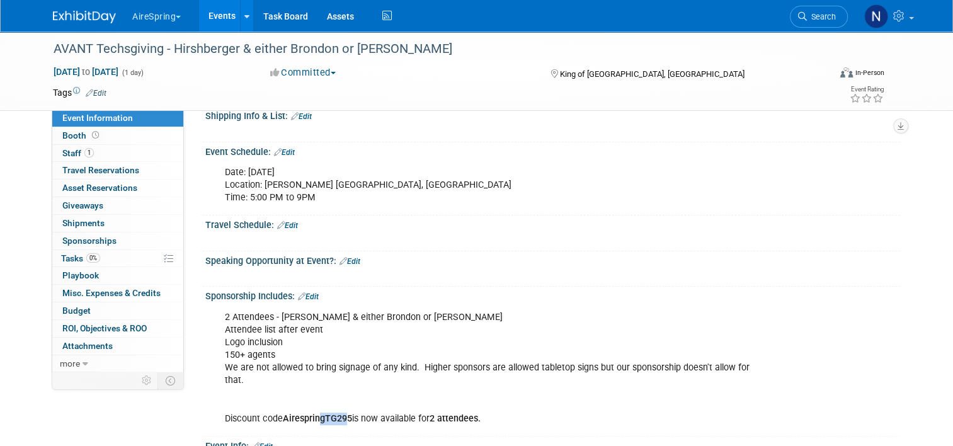
drag, startPoint x: 342, startPoint y: 406, endPoint x: 314, endPoint y: 400, distance: 28.9
click at [314, 413] on b "AirespringTG295" at bounding box center [317, 418] width 69 height 11
drag, startPoint x: 314, startPoint y: 400, endPoint x: 346, endPoint y: 398, distance: 32.8
click at [346, 398] on div "2 Attendees - Hirshberger & either Brondon or Beavers Attendee list after event…" at bounding box center [490, 368] width 549 height 127
click at [343, 413] on b "AirespringTG295" at bounding box center [317, 418] width 69 height 11
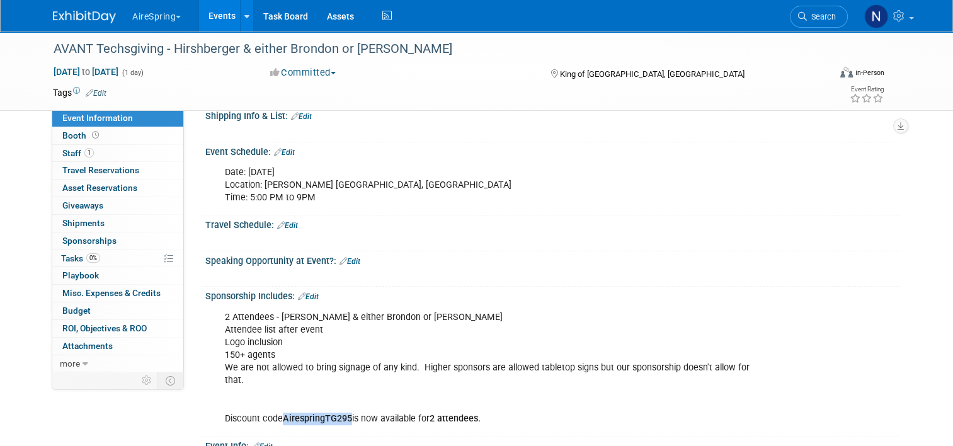
drag, startPoint x: 344, startPoint y: 403, endPoint x: 276, endPoint y: 403, distance: 68.0
click at [283, 413] on b "AirespringTG295" at bounding box center [317, 418] width 69 height 11
copy b "AirespringTG295"
click at [103, 256] on link "0% Tasks 0%" at bounding box center [117, 258] width 131 height 17
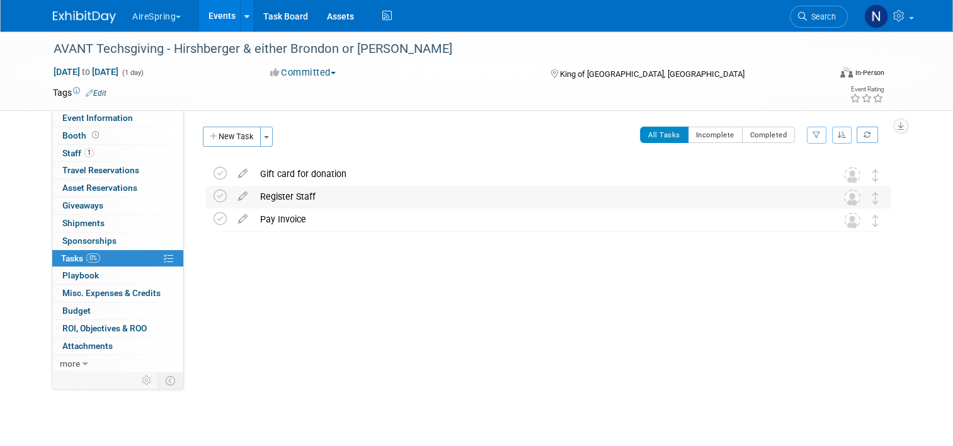
click at [266, 203] on div "Register Staff" at bounding box center [536, 196] width 565 height 21
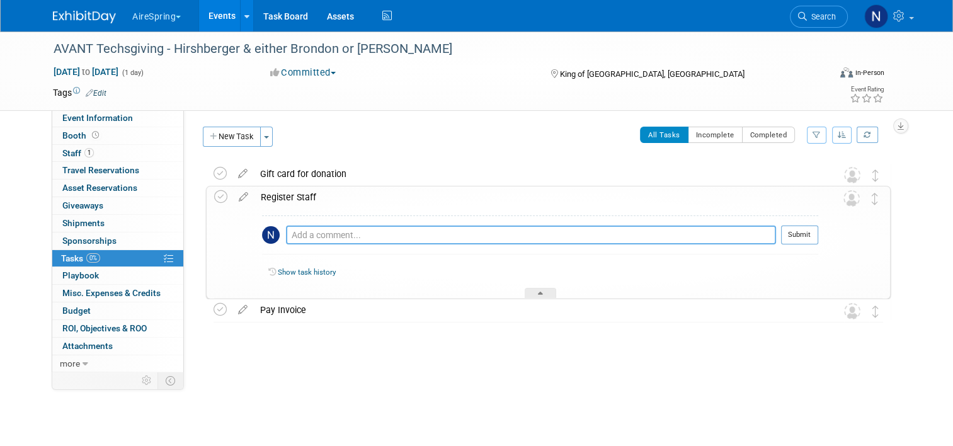
click at [303, 229] on textarea at bounding box center [531, 234] width 490 height 19
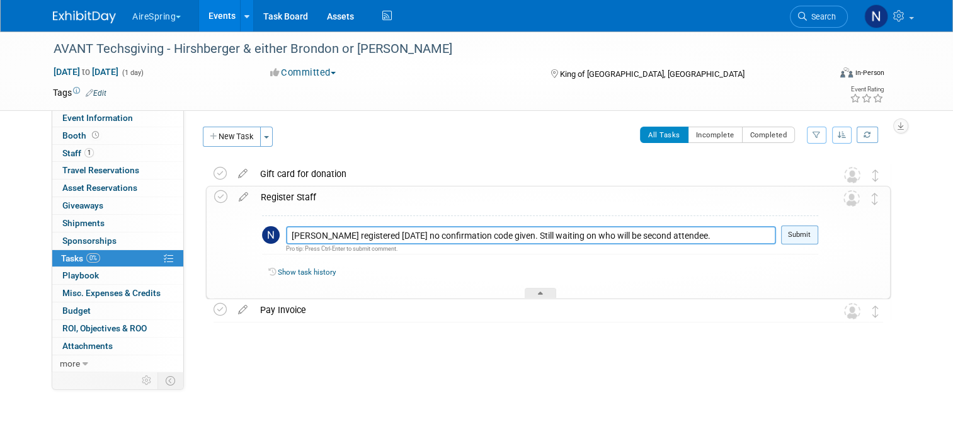
type textarea "Hirshberger registered 10.15.25 no confirmation code given. Still waiting on wh…"
click at [814, 241] on button "Submit" at bounding box center [799, 234] width 37 height 19
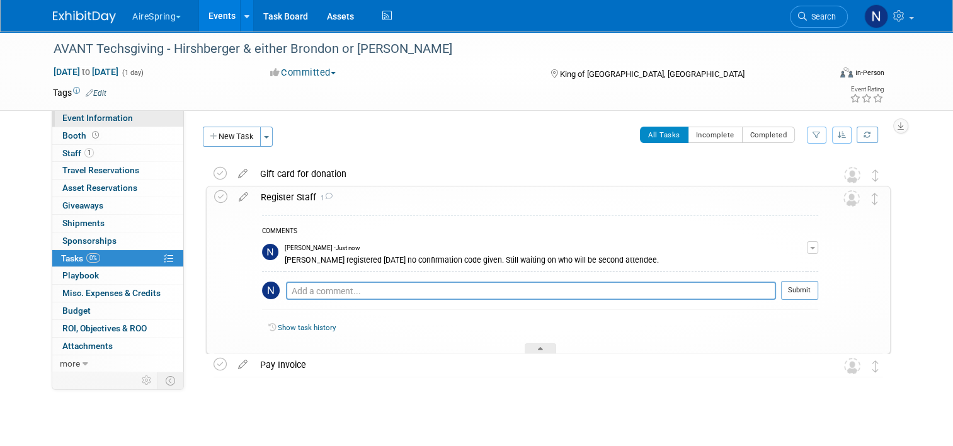
click at [125, 120] on link "Event Information" at bounding box center [117, 118] width 131 height 17
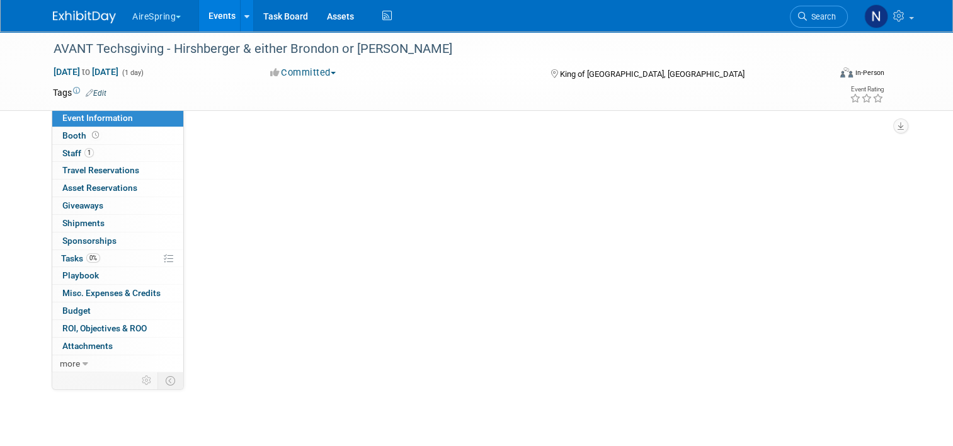
select select "Partner Event"
select select "Marketing"
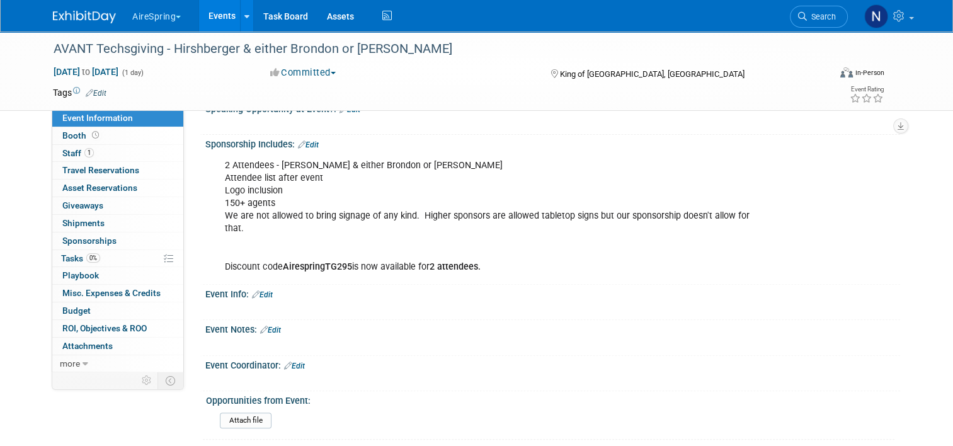
scroll to position [404, 0]
click at [208, 18] on link "Events" at bounding box center [222, 15] width 46 height 31
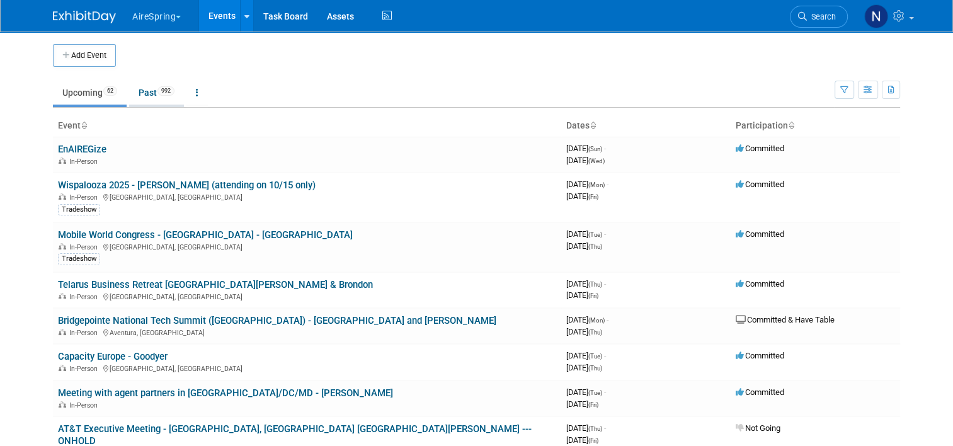
click at [141, 95] on link "Past 992" at bounding box center [156, 93] width 55 height 24
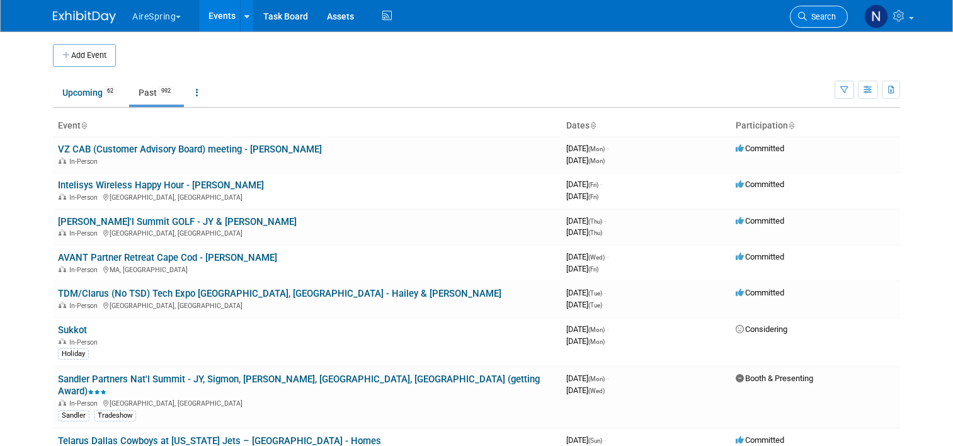
drag, startPoint x: 0, startPoint y: 0, endPoint x: 819, endPoint y: 13, distance: 818.8
click at [814, 28] on li "Search" at bounding box center [819, 15] width 58 height 31
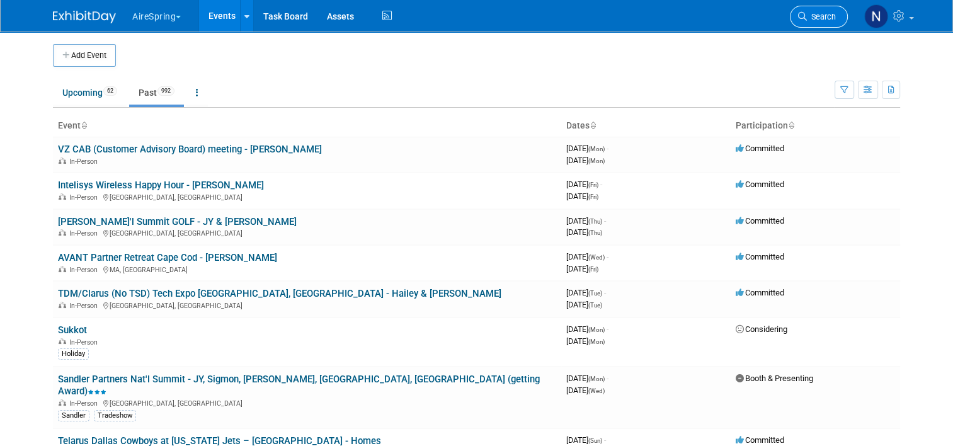
click at [819, 13] on span "Search" at bounding box center [821, 16] width 29 height 9
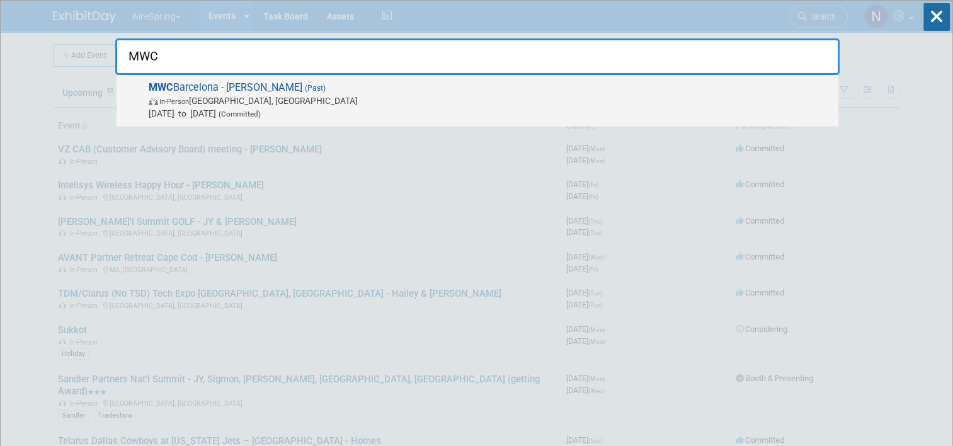
type input "MWC"
click at [273, 97] on span "In-Person L'Hospitalet de Llobregat, Spain" at bounding box center [490, 100] width 683 height 13
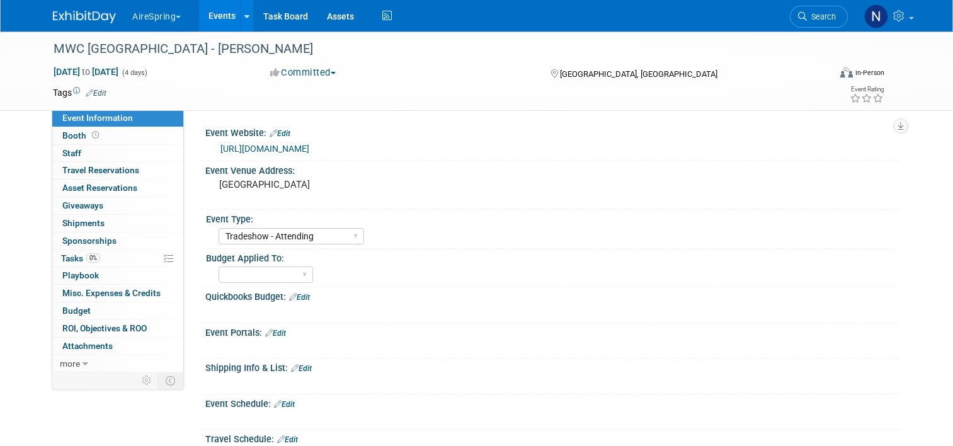
select select "Tradeshow - Attending"
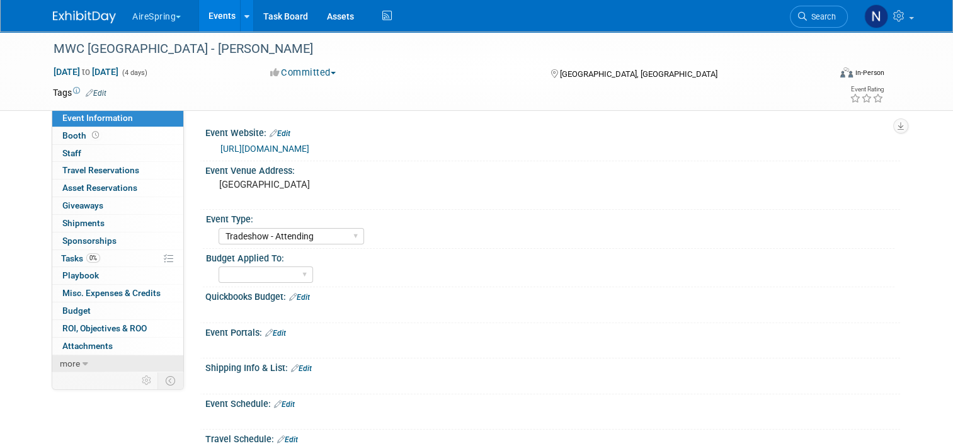
click at [91, 360] on link "more" at bounding box center [117, 363] width 131 height 17
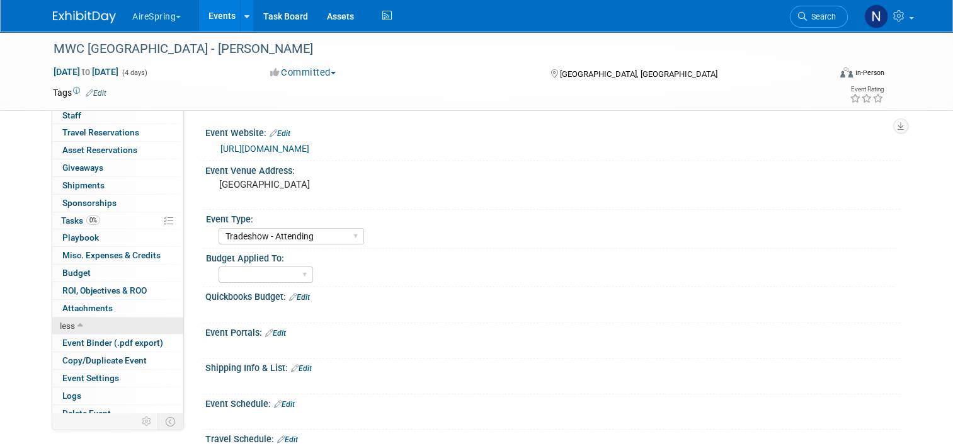
scroll to position [44, 0]
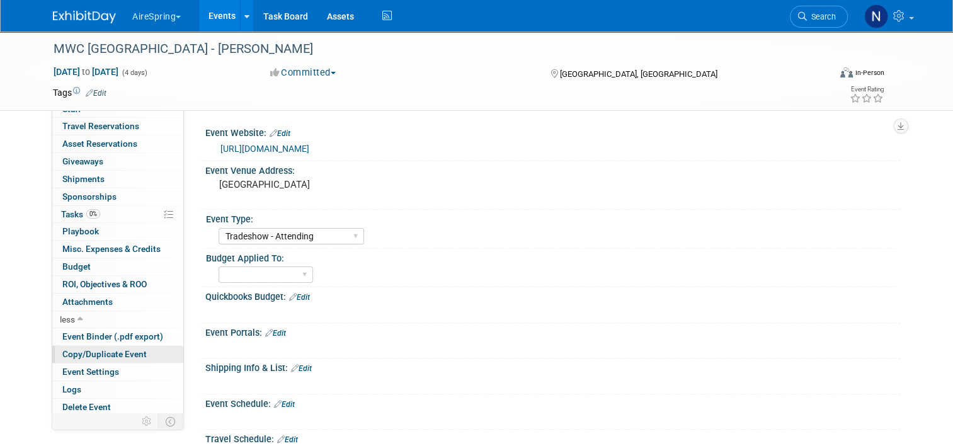
click at [116, 349] on span "Copy/Duplicate Event" at bounding box center [104, 354] width 84 height 10
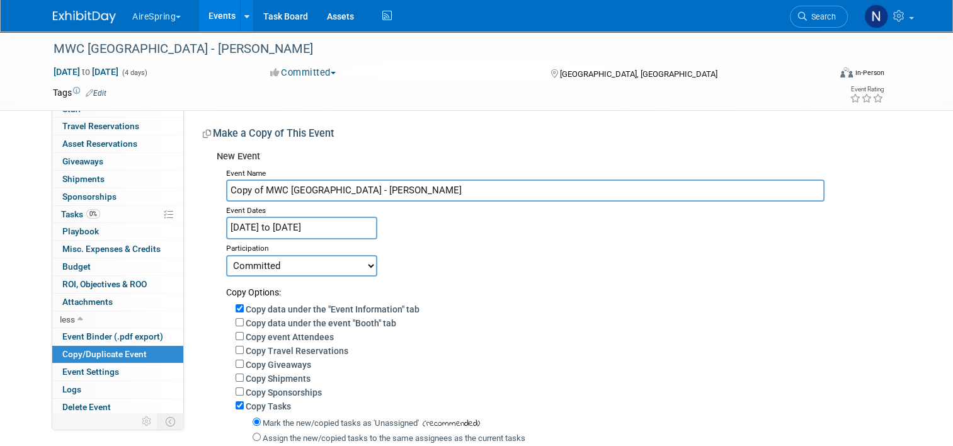
drag, startPoint x: 257, startPoint y: 191, endPoint x: 198, endPoint y: 191, distance: 59.2
click at [203, 191] on div "New Event Event Name Copy of MWC Barcelona - Hess Event Dates Mar 3, 2025 to Ma…" at bounding box center [547, 349] width 688 height 408
type input "MWC [GEOGRAPHIC_DATA] - [PERSON_NAME]"
click at [254, 228] on input "Mar 3, 2025 to Mar 6, 2025" at bounding box center [301, 228] width 151 height 22
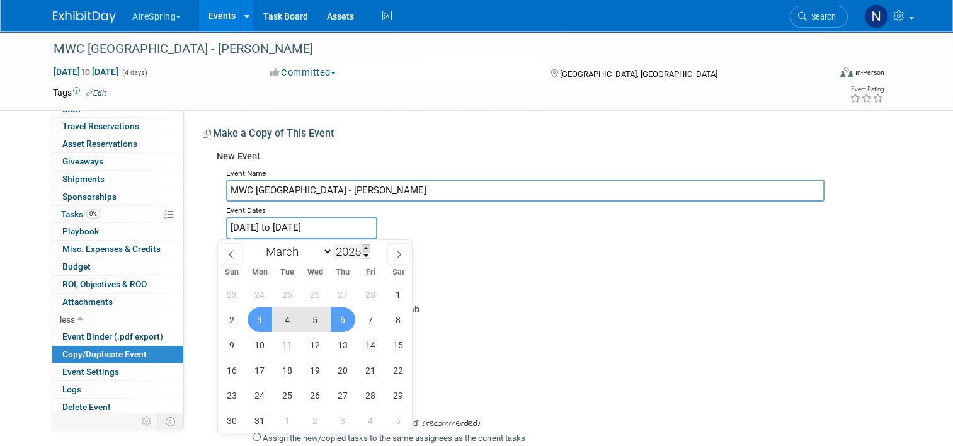
click at [367, 247] on span at bounding box center [365, 248] width 9 height 8
type input "2026"
click at [258, 293] on span "2" at bounding box center [259, 294] width 25 height 25
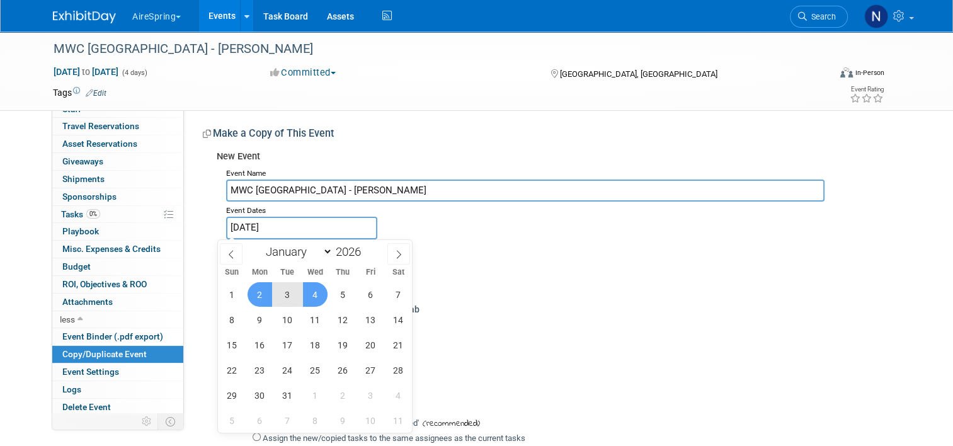
click at [322, 290] on span "4" at bounding box center [315, 294] width 25 height 25
click at [344, 298] on span "5" at bounding box center [343, 294] width 25 height 25
click at [267, 295] on span "2" at bounding box center [259, 294] width 25 height 25
type input "Mar 2, 2026 to Mar 5, 2026"
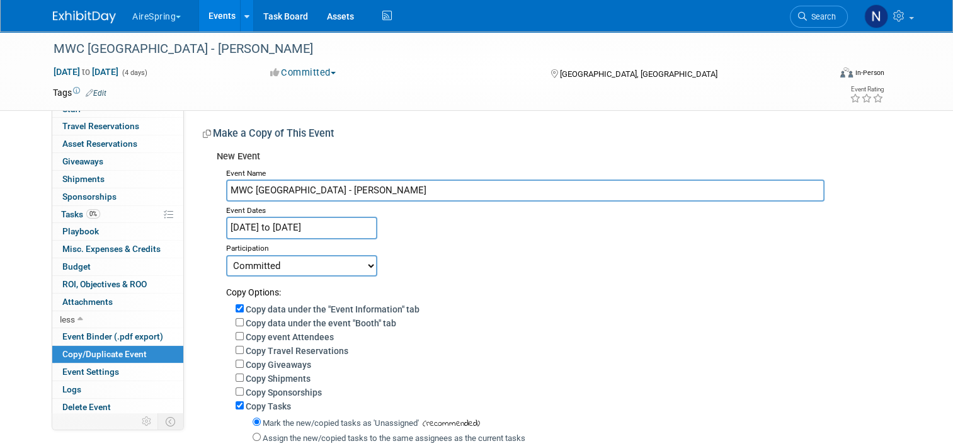
click at [333, 260] on select "Committed Considering Not Going Committed & Presenting Committed & Have Table B…" at bounding box center [301, 265] width 151 height 21
select select "2"
click at [226, 255] on select "Committed Considering Not Going Committed & Presenting Committed & Have Table B…" at bounding box center [301, 265] width 151 height 21
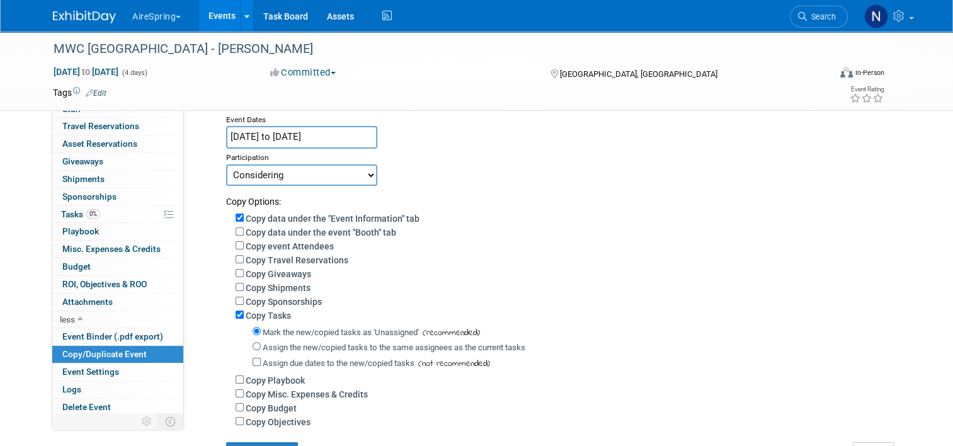
scroll to position [241, 0]
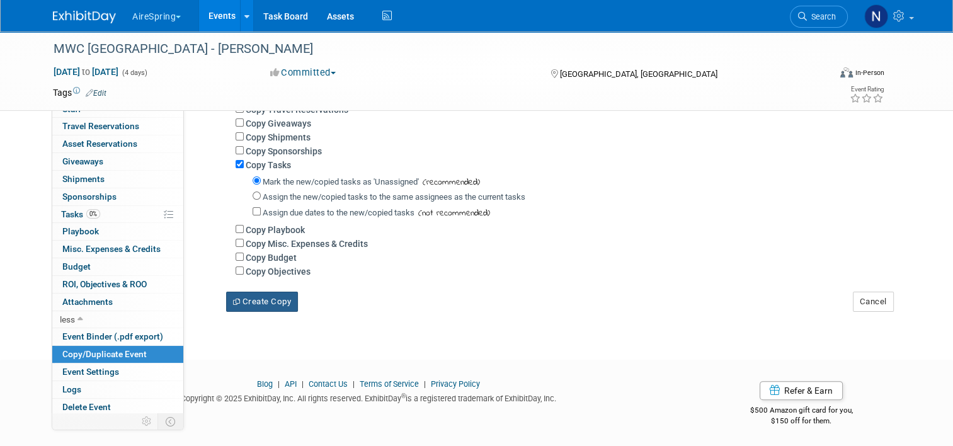
click at [267, 304] on button "Create Copy" at bounding box center [262, 302] width 72 height 20
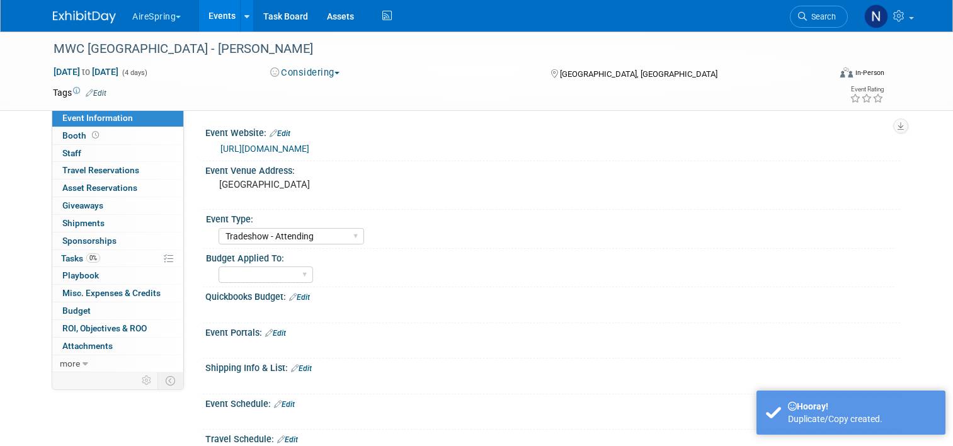
select select "Tradeshow - Attending"
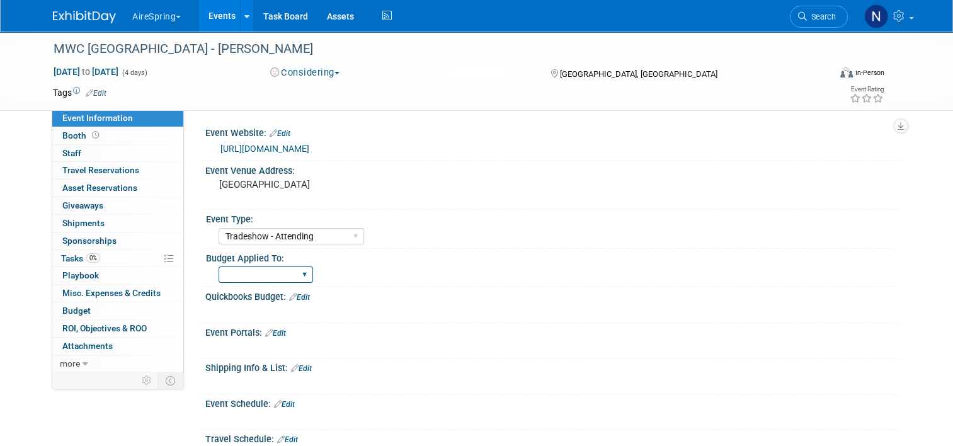
click at [280, 272] on select "Marketing Sales Operations Customer" at bounding box center [266, 274] width 94 height 17
select select "Operations"
click at [219, 266] on select "Marketing Sales Operations Customer" at bounding box center [266, 274] width 94 height 17
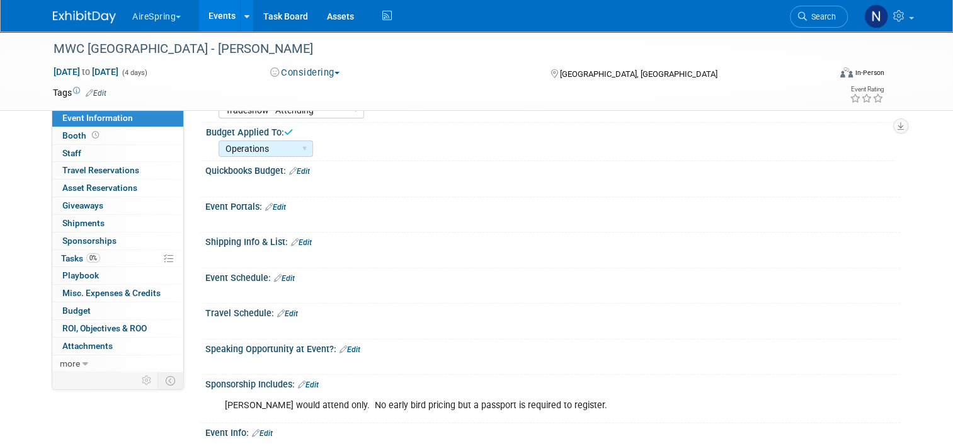
scroll to position [315, 0]
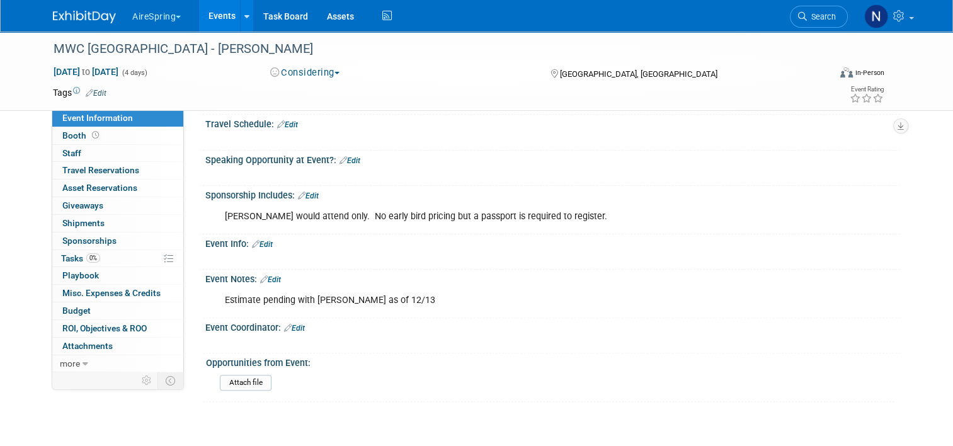
click at [96, 119] on span "Event Information" at bounding box center [97, 118] width 71 height 10
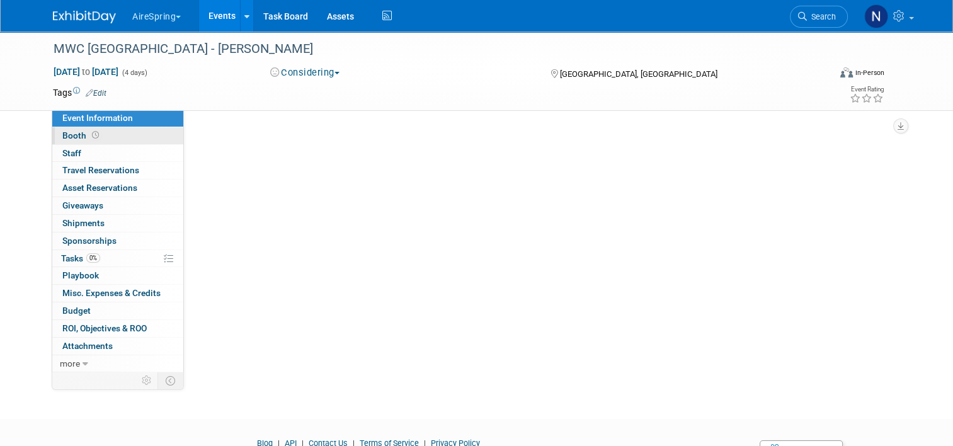
select select "Tradeshow - Attending"
select select "Operations"
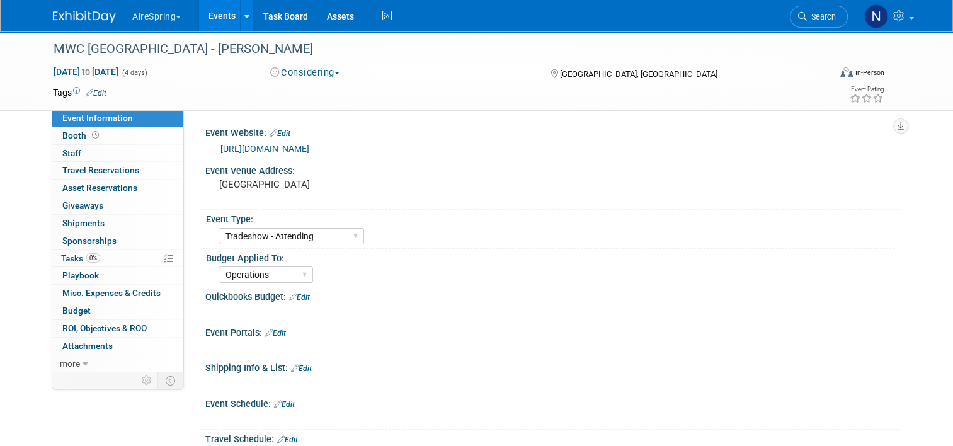
click at [297, 154] on div "[URL][DOMAIN_NAME]" at bounding box center [555, 149] width 670 height 14
click at [297, 149] on link "[URL][DOMAIN_NAME]" at bounding box center [264, 149] width 89 height 10
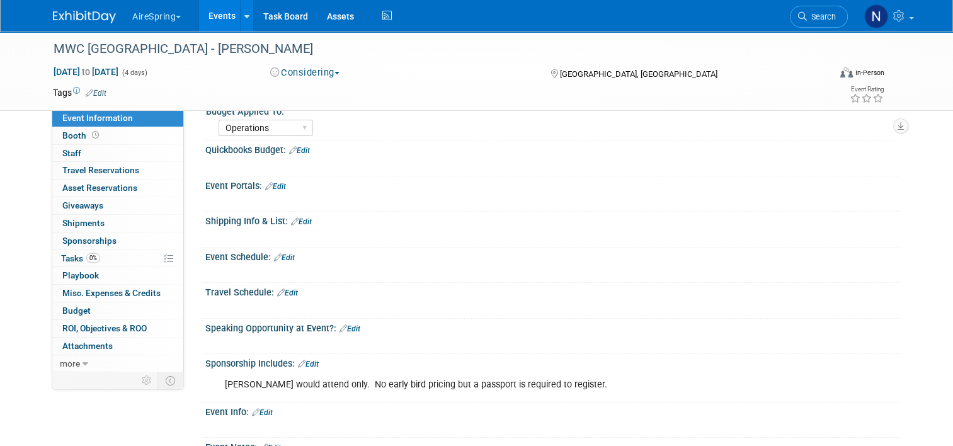
scroll to position [252, 0]
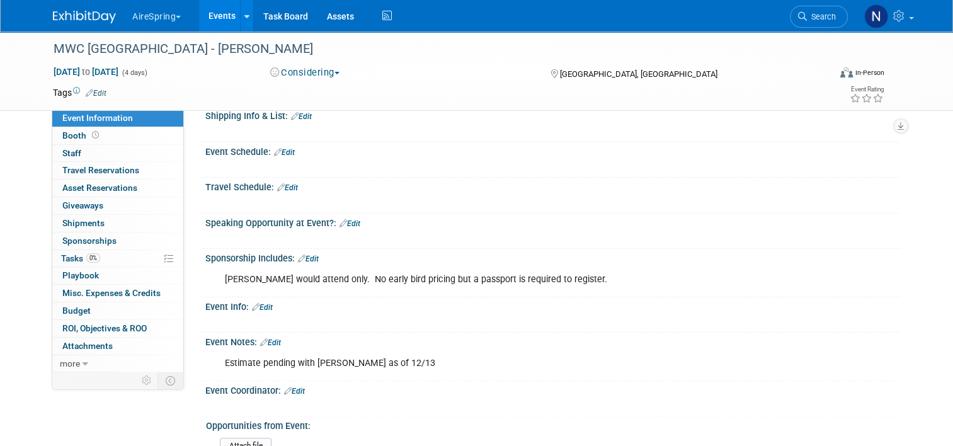
click at [312, 254] on link "Edit" at bounding box center [308, 258] width 21 height 9
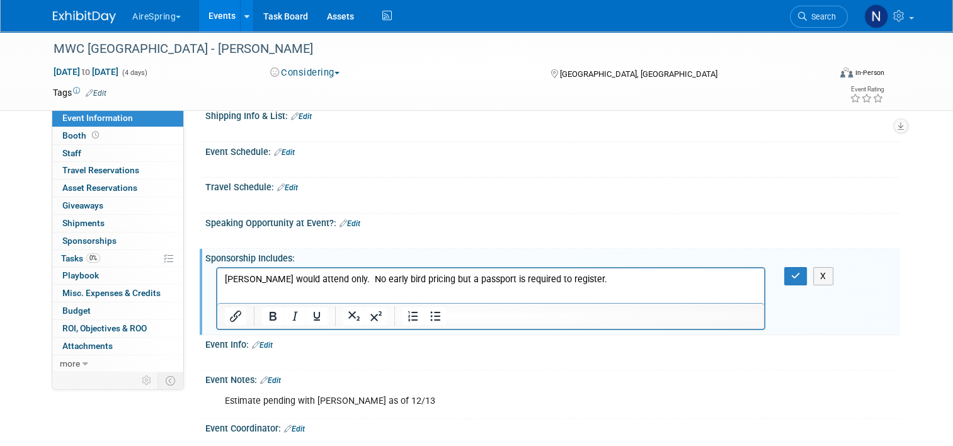
scroll to position [0, 0]
click at [564, 285] on p "[PERSON_NAME] would attend only. No early bird pricing but a passport is requir…" at bounding box center [491, 279] width 532 height 13
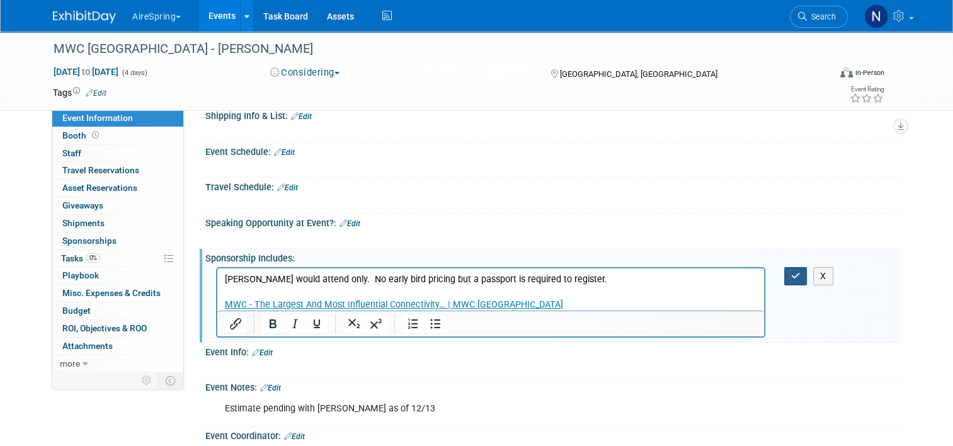
click at [789, 271] on div "X" at bounding box center [803, 276] width 56 height 18
click at [807, 276] on button "button" at bounding box center [795, 276] width 23 height 18
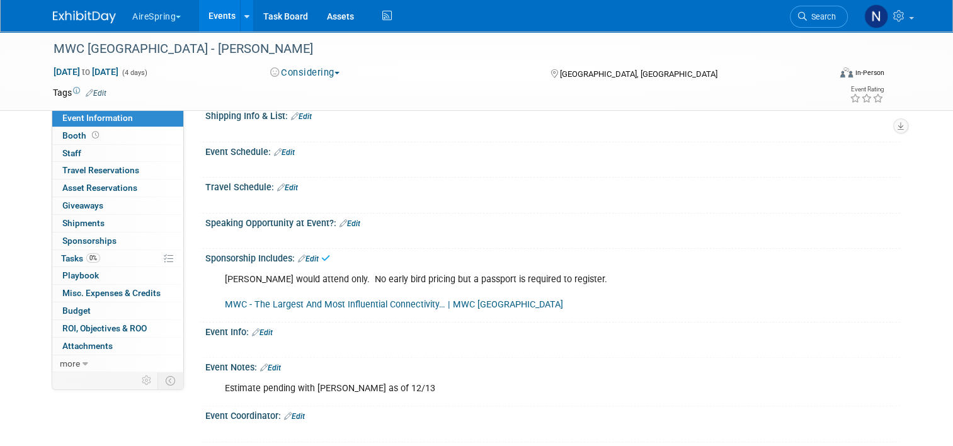
click at [273, 363] on link "Edit" at bounding box center [270, 367] width 21 height 9
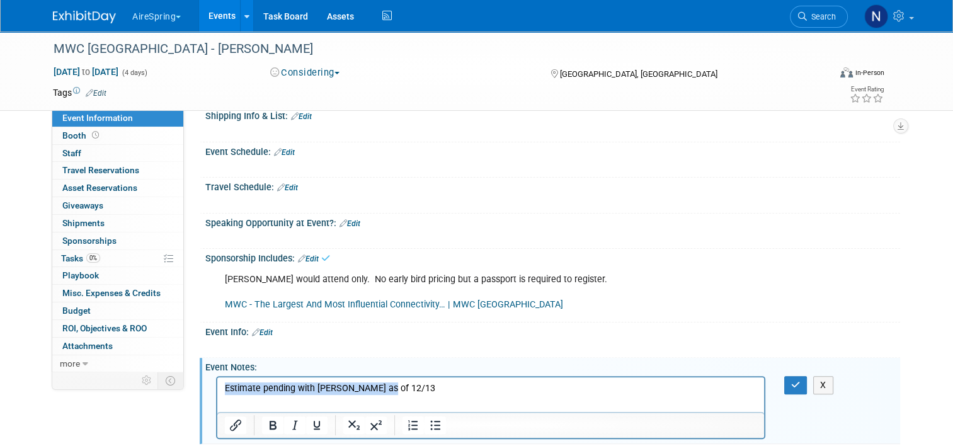
drag, startPoint x: 321, startPoint y: 379, endPoint x: 149, endPoint y: 363, distance: 172.7
click at [217, 377] on html "Estimate pending with [PERSON_NAME] as of 12/13" at bounding box center [490, 386] width 547 height 18
click at [800, 380] on icon "button" at bounding box center [795, 384] width 9 height 9
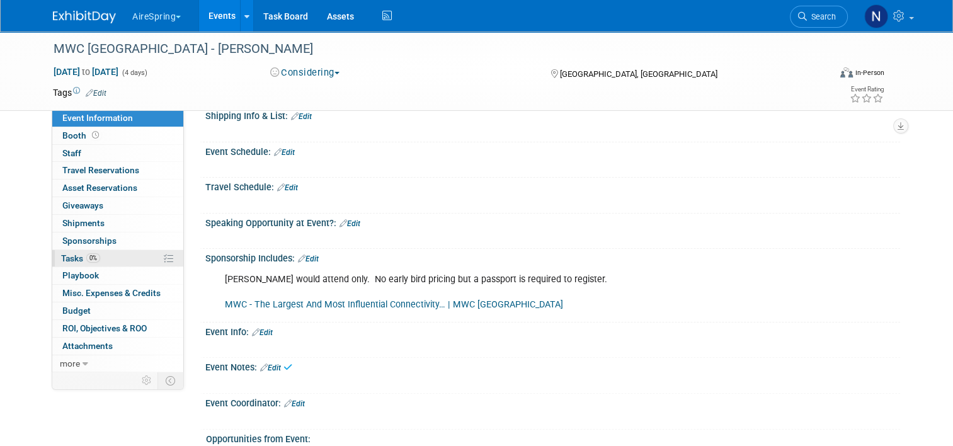
click at [98, 254] on link "0% Tasks 0%" at bounding box center [117, 258] width 131 height 17
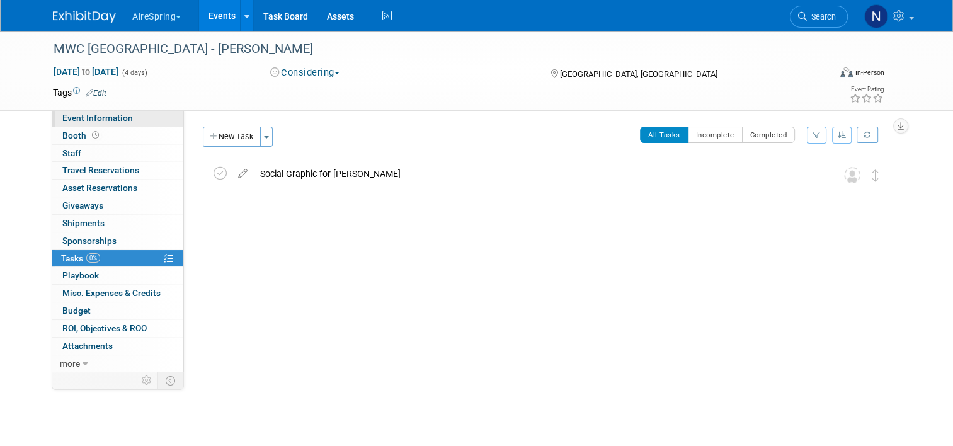
click at [111, 110] on link "Event Information" at bounding box center [117, 118] width 131 height 17
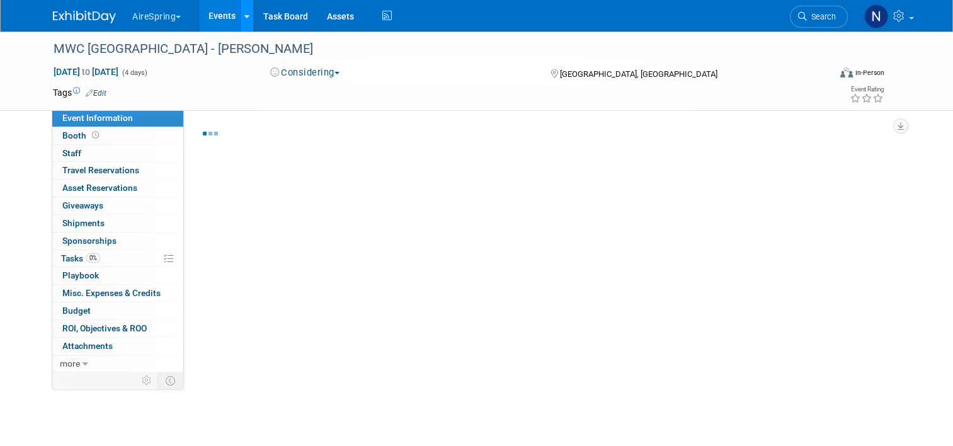
select select "Tradeshow - Attending"
select select "Operations"
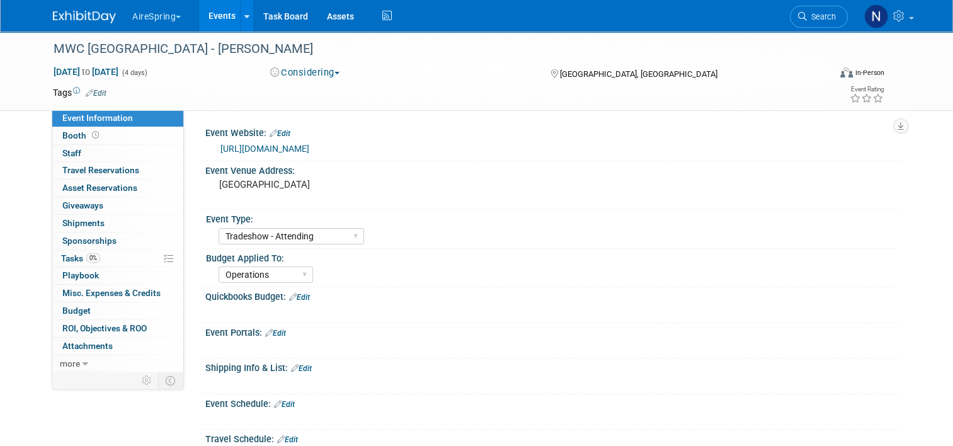
click at [224, 18] on link "Events" at bounding box center [222, 15] width 46 height 31
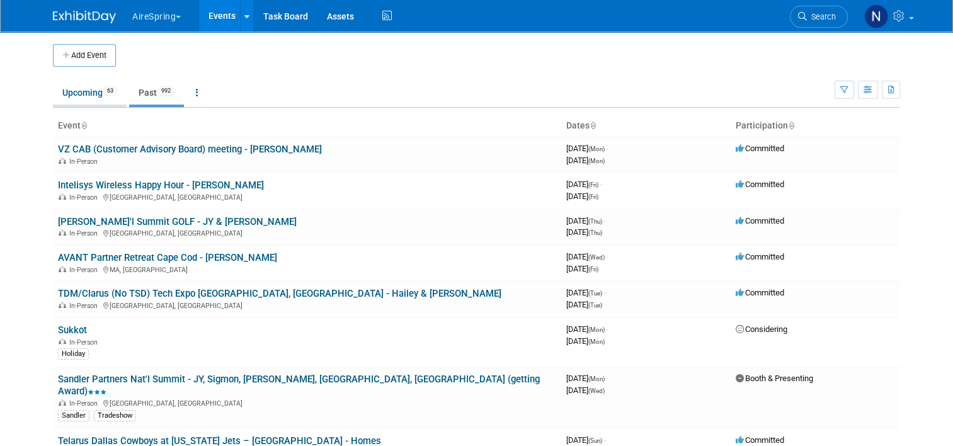
click at [93, 93] on link "Upcoming 63" at bounding box center [90, 93] width 74 height 24
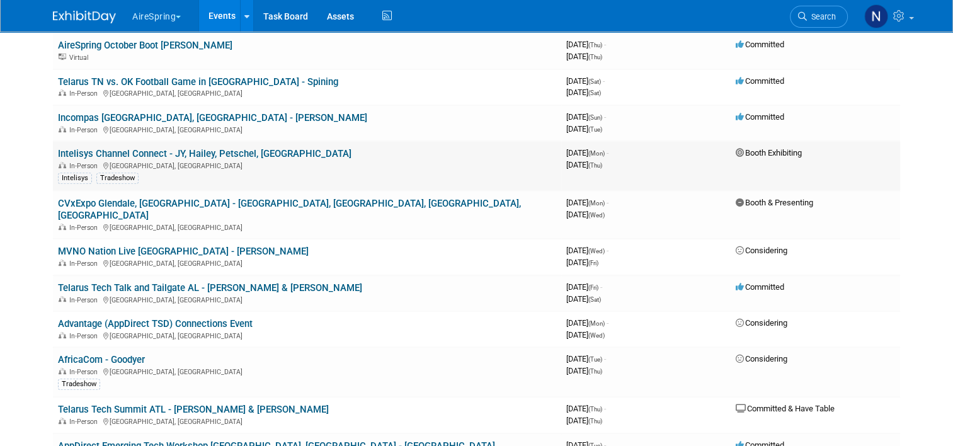
scroll to position [567, 0]
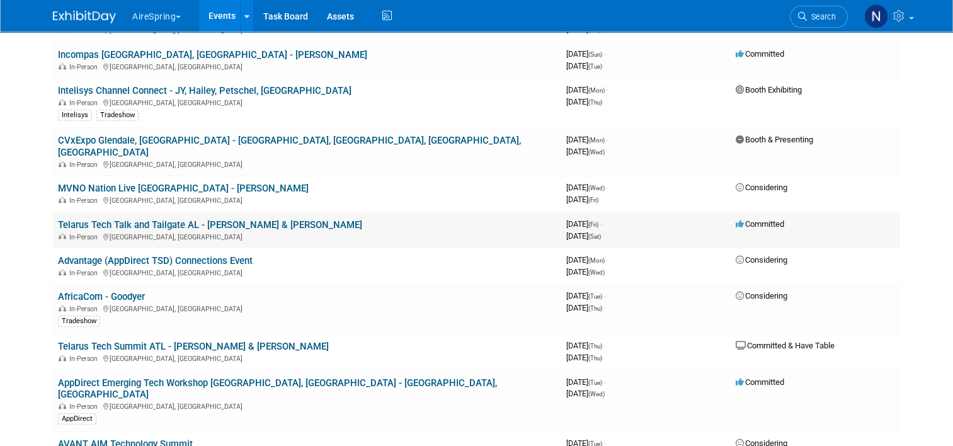
click at [118, 212] on td "Telarus Tech Talk and Tailgate AL - [PERSON_NAME] & [PERSON_NAME] In-Person [GE…" at bounding box center [307, 230] width 508 height 36
click at [119, 219] on link "Telarus Tech Talk and Tailgate AL - [PERSON_NAME] & [PERSON_NAME]" at bounding box center [210, 224] width 304 height 11
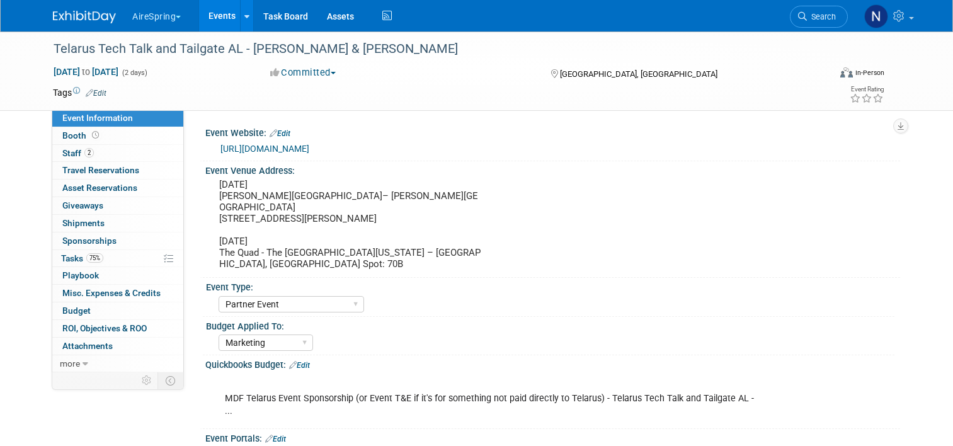
select select "Partner Event"
select select "Marketing"
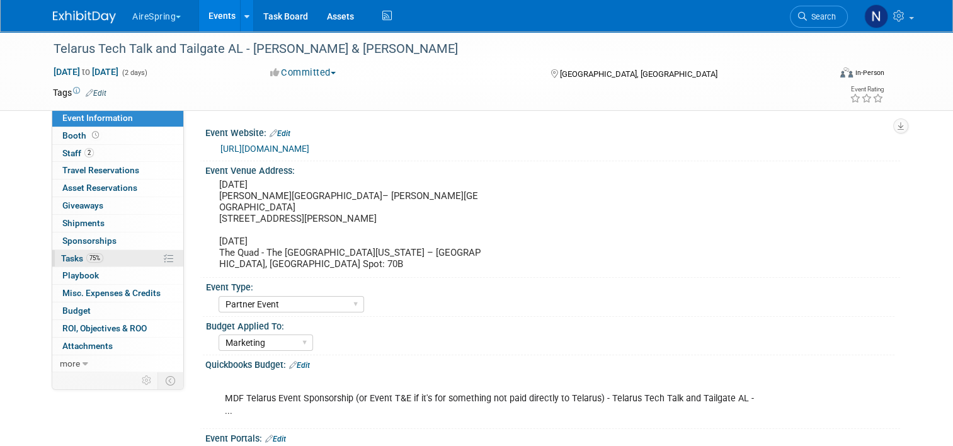
click at [89, 258] on span "75%" at bounding box center [94, 257] width 17 height 9
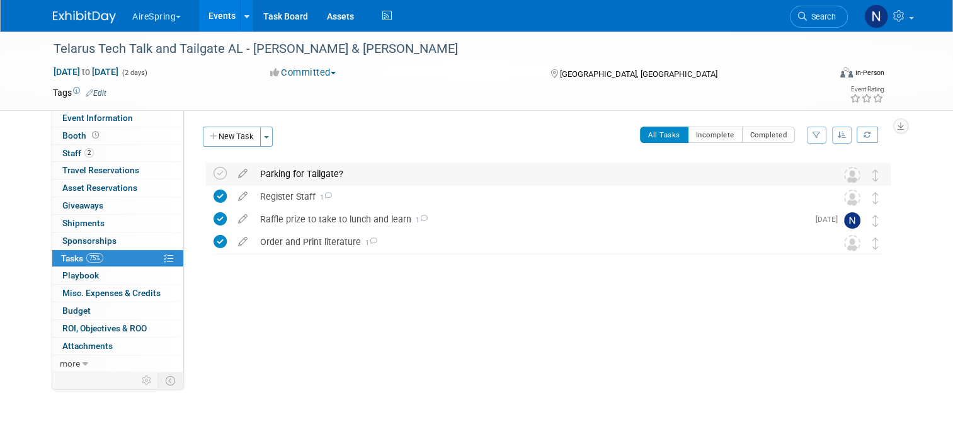
click at [290, 176] on div "Parking for Tailgate?" at bounding box center [536, 173] width 565 height 21
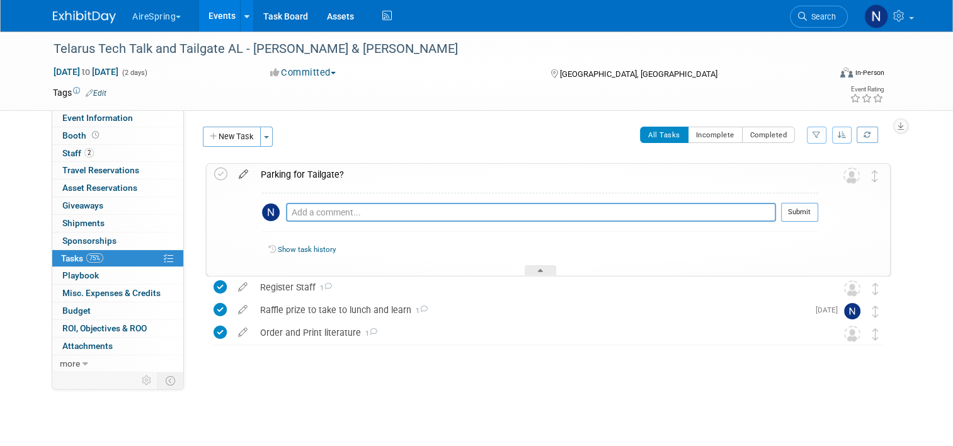
click at [237, 175] on icon at bounding box center [243, 172] width 22 height 16
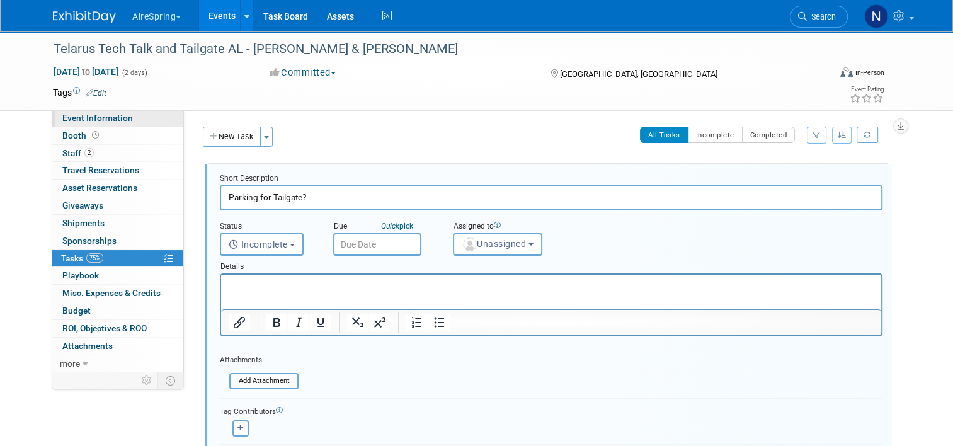
click at [112, 123] on link "Event Information" at bounding box center [117, 118] width 131 height 17
select select "Partner Event"
select select "Marketing"
